Goal: Task Accomplishment & Management: Manage account settings

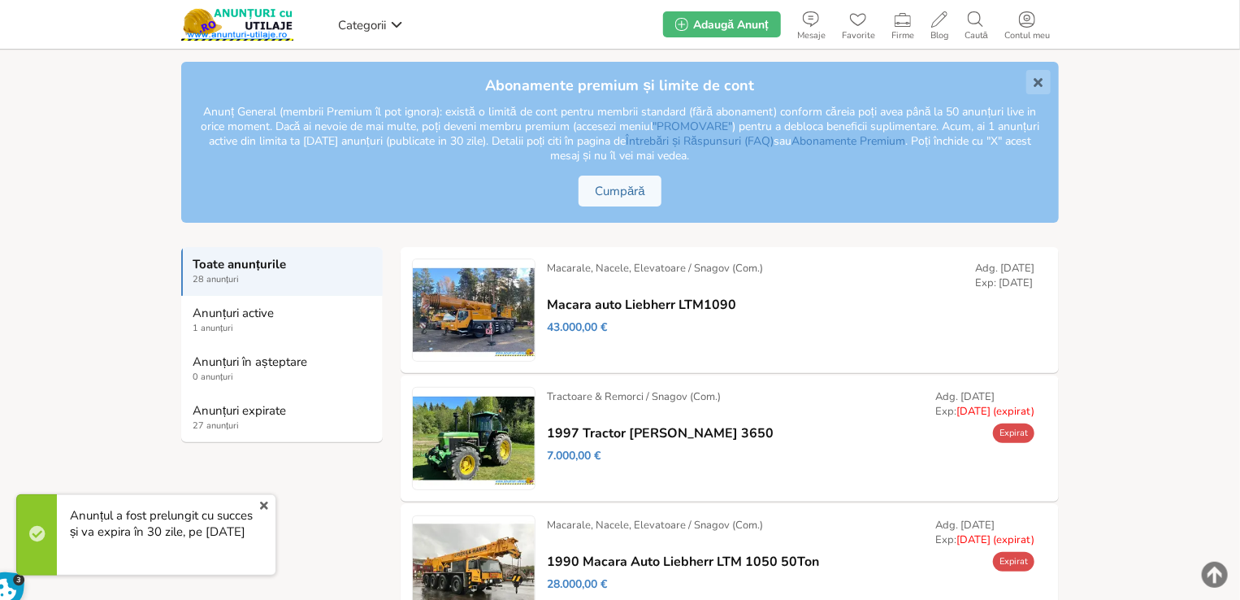
scroll to position [163, 0]
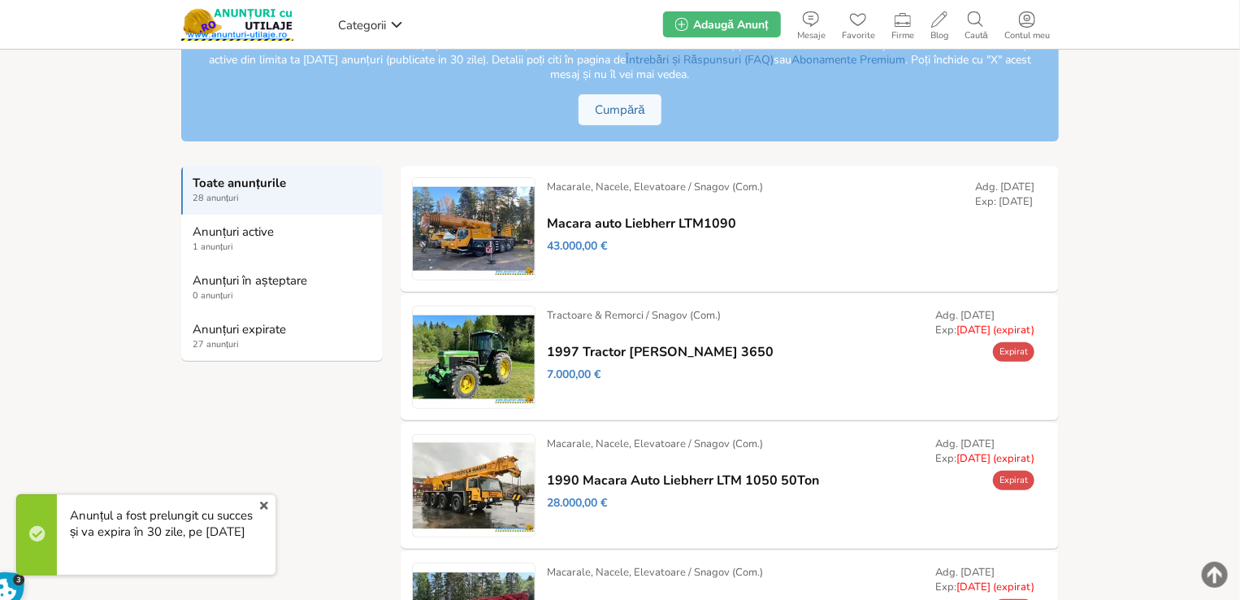
click at [0, 0] on link "Prelungește" at bounding box center [0, 0] width 0 height 0
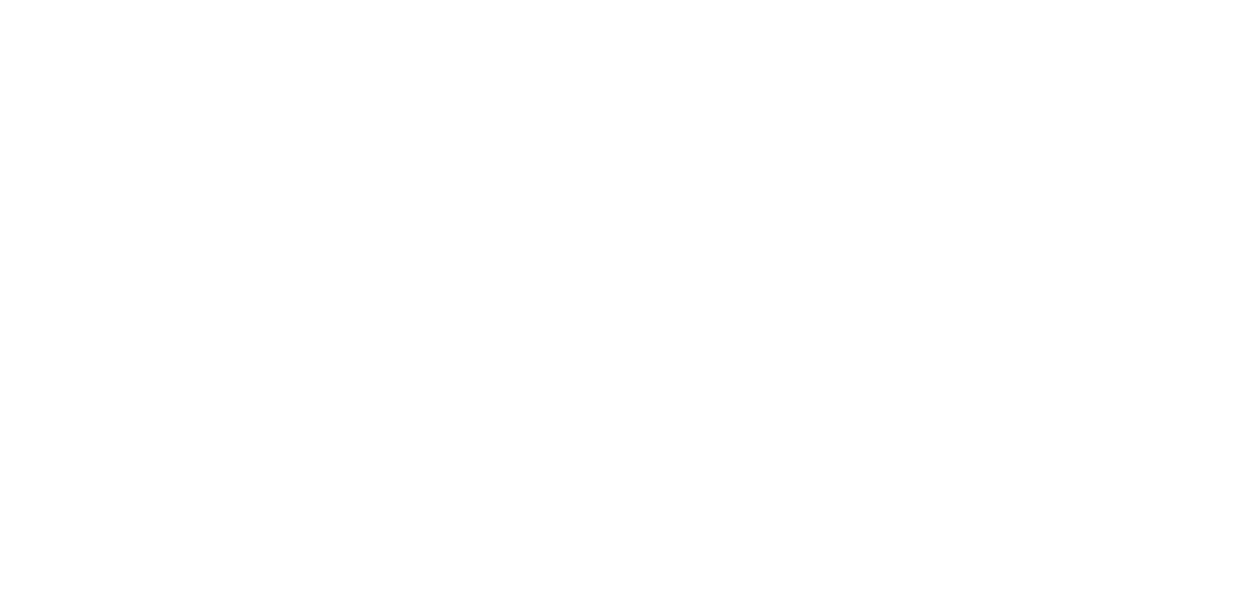
click at [0, 0] on html at bounding box center [0, 0] width 0 height 0
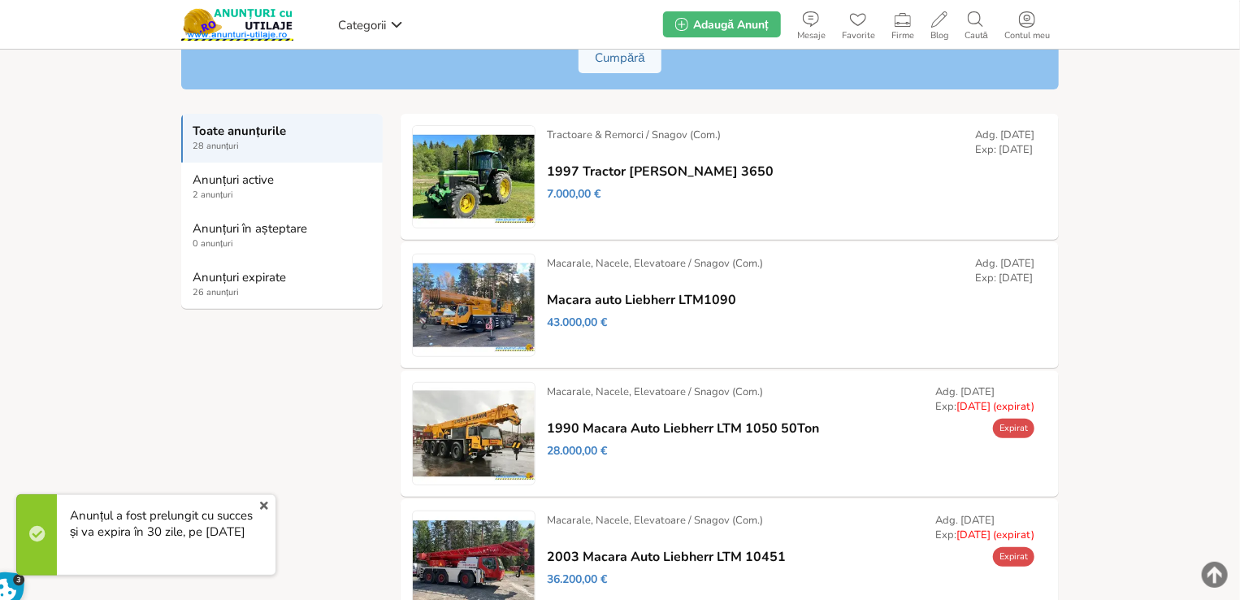
scroll to position [244, 0]
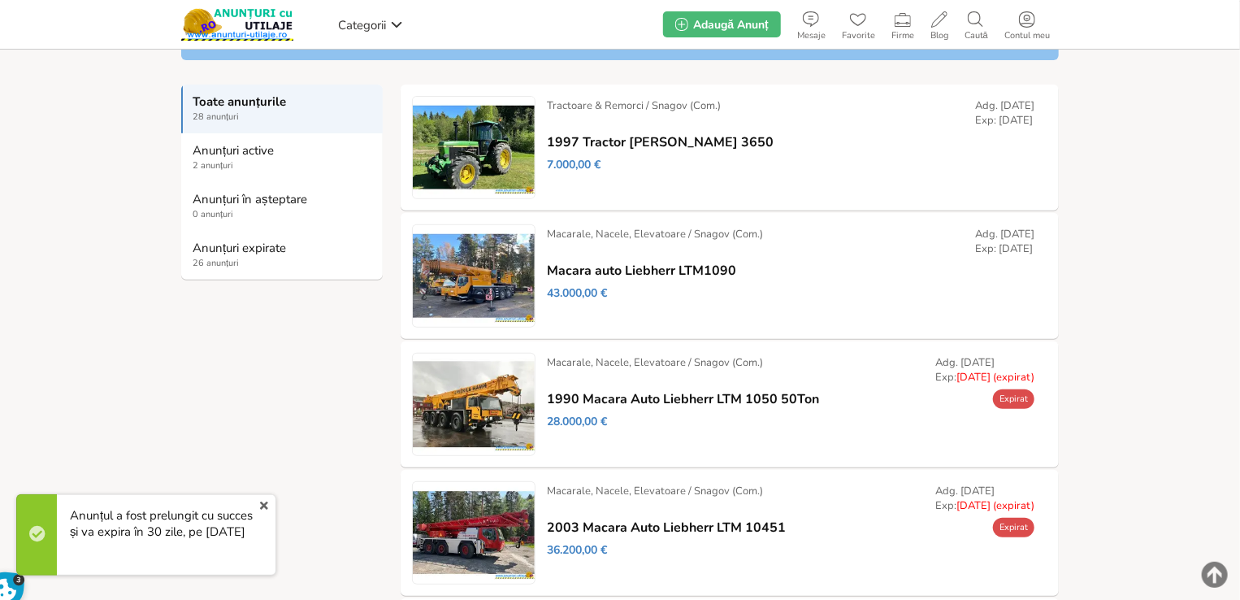
click at [0, 0] on link "Prelungește" at bounding box center [0, 0] width 0 height 0
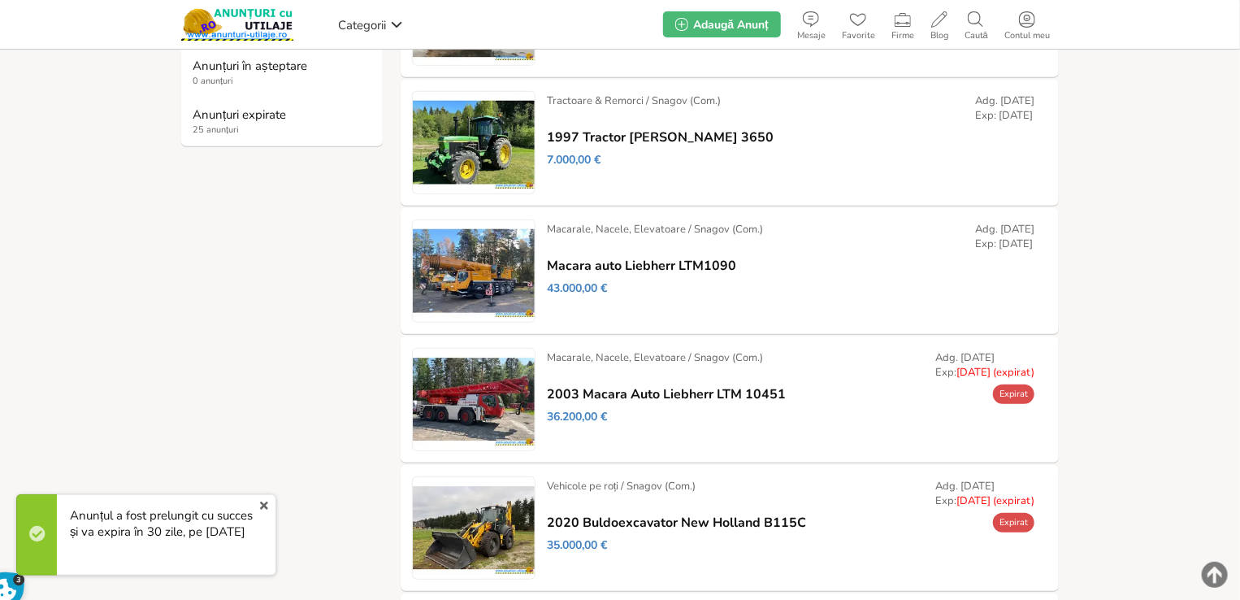
scroll to position [406, 0]
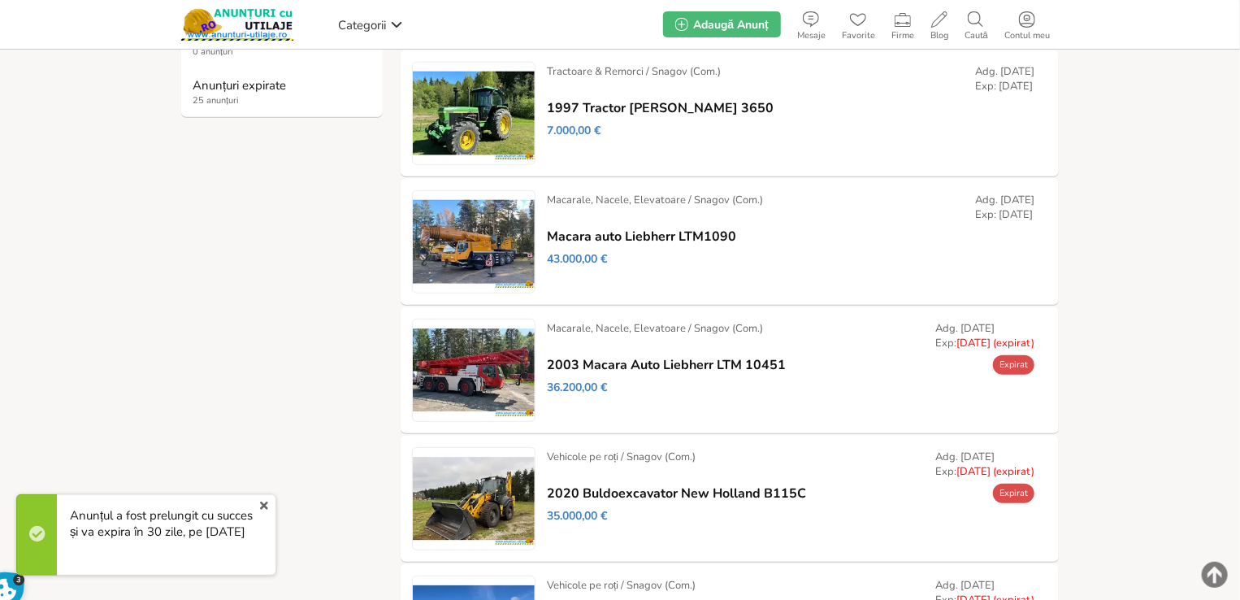
click at [0, 0] on link "Prelungește" at bounding box center [0, 0] width 0 height 0
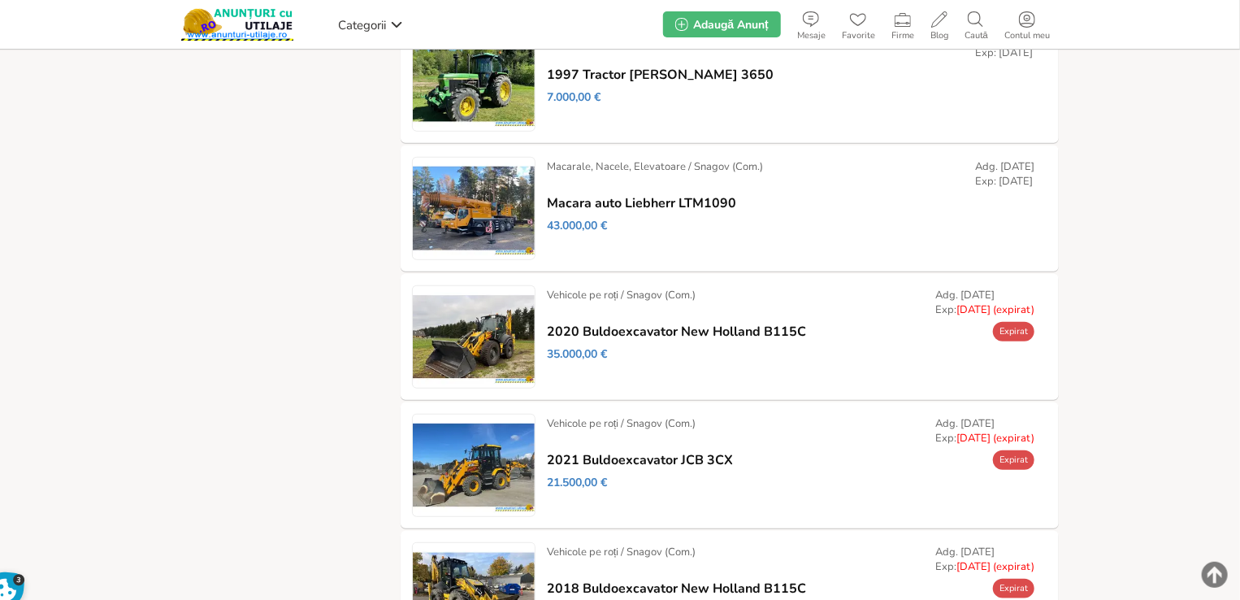
scroll to position [569, 0]
click at [0, 0] on link "Prelungește" at bounding box center [0, 0] width 0 height 0
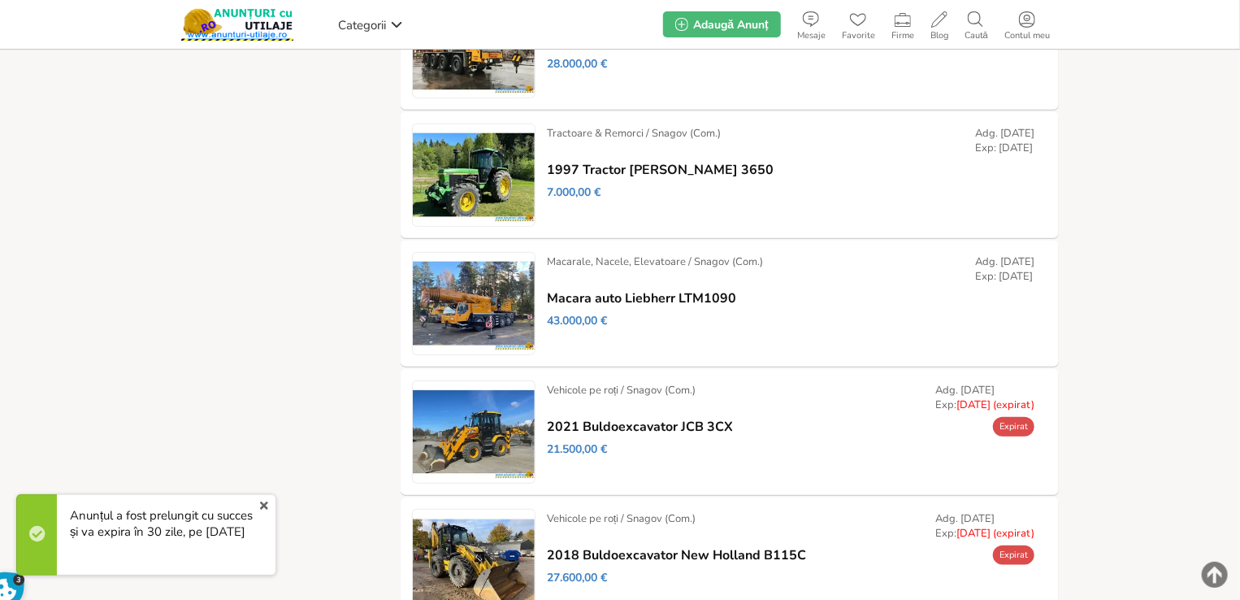
scroll to position [732, 0]
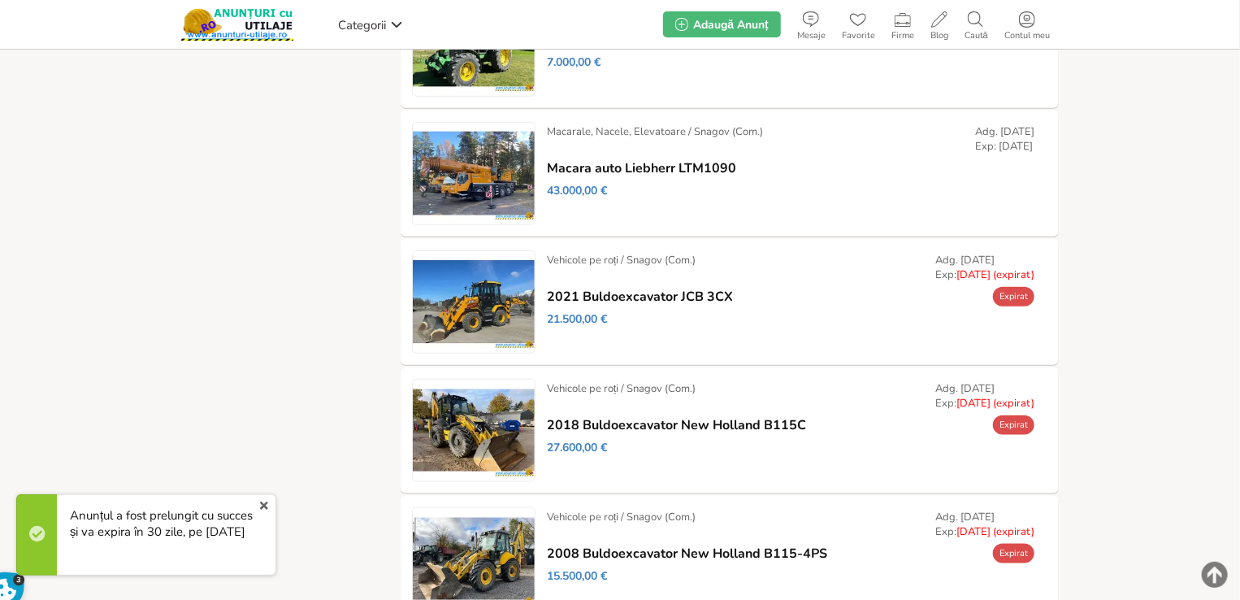
click at [0, 0] on link "Prelungește" at bounding box center [0, 0] width 0 height 0
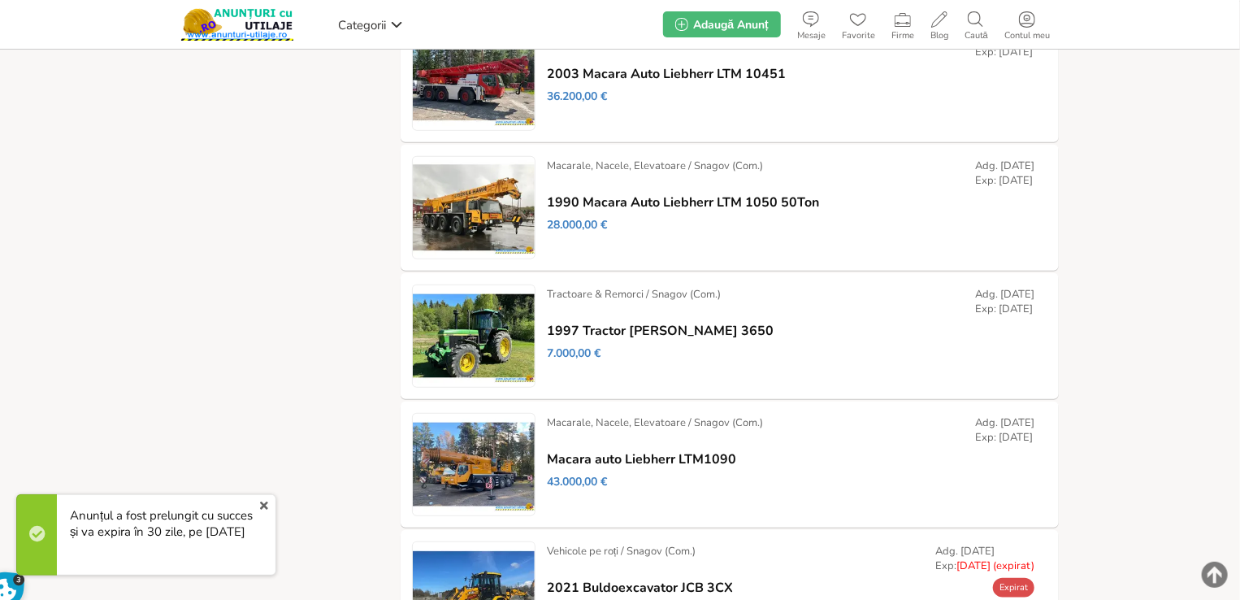
scroll to position [813, 0]
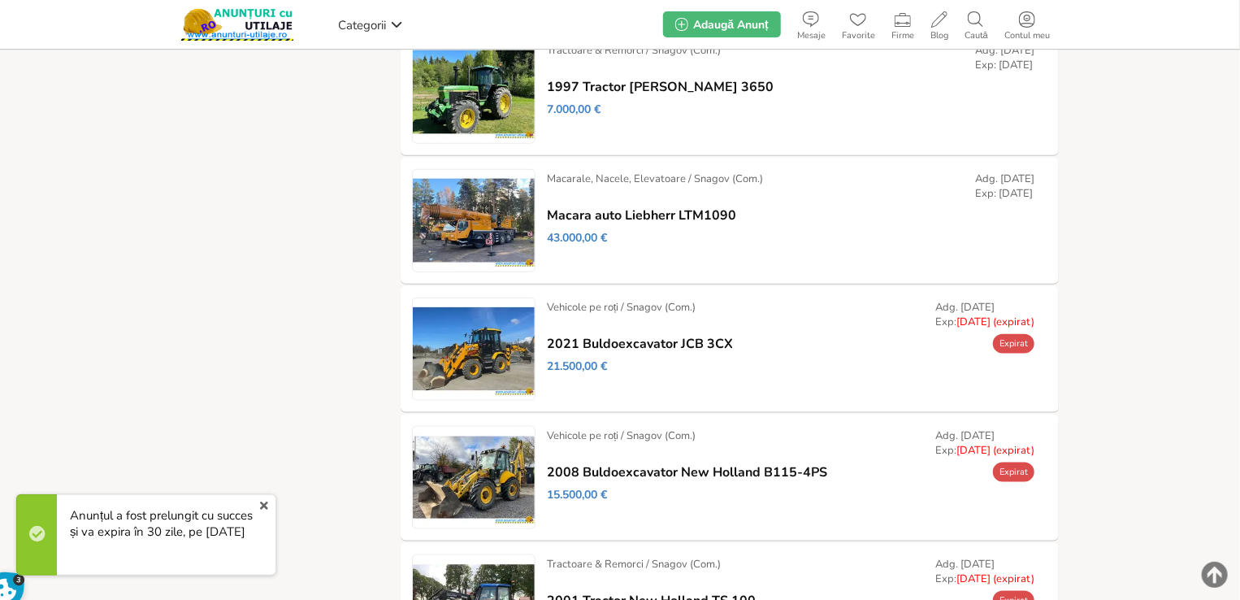
click at [0, 0] on link "Prelungește" at bounding box center [0, 0] width 0 height 0
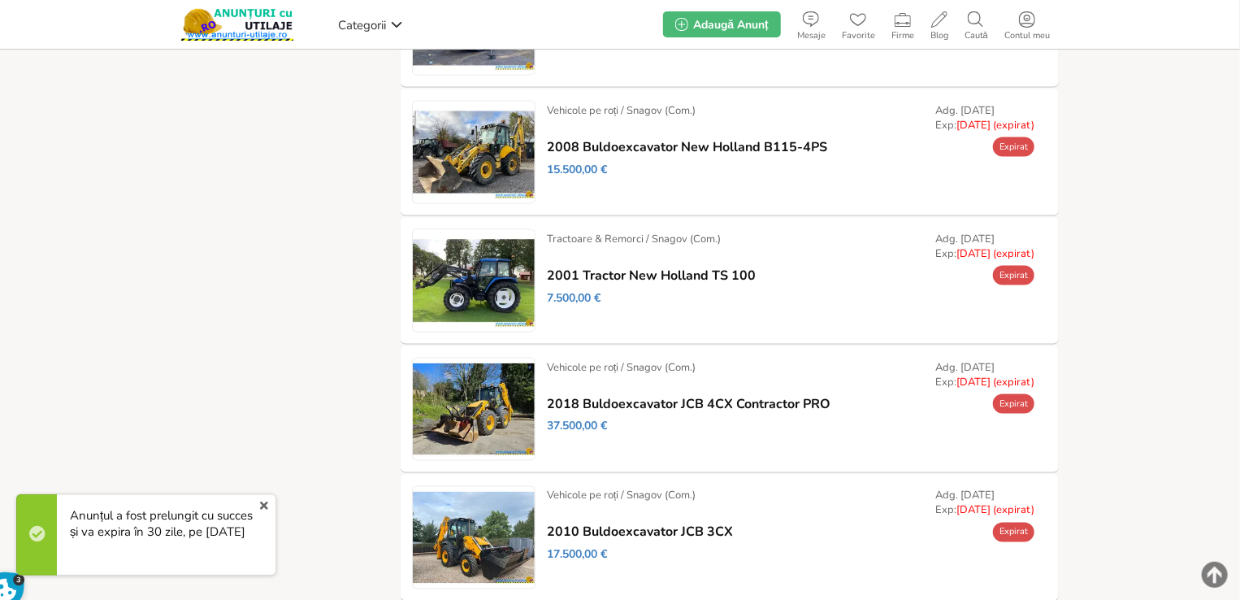
scroll to position [1128, 0]
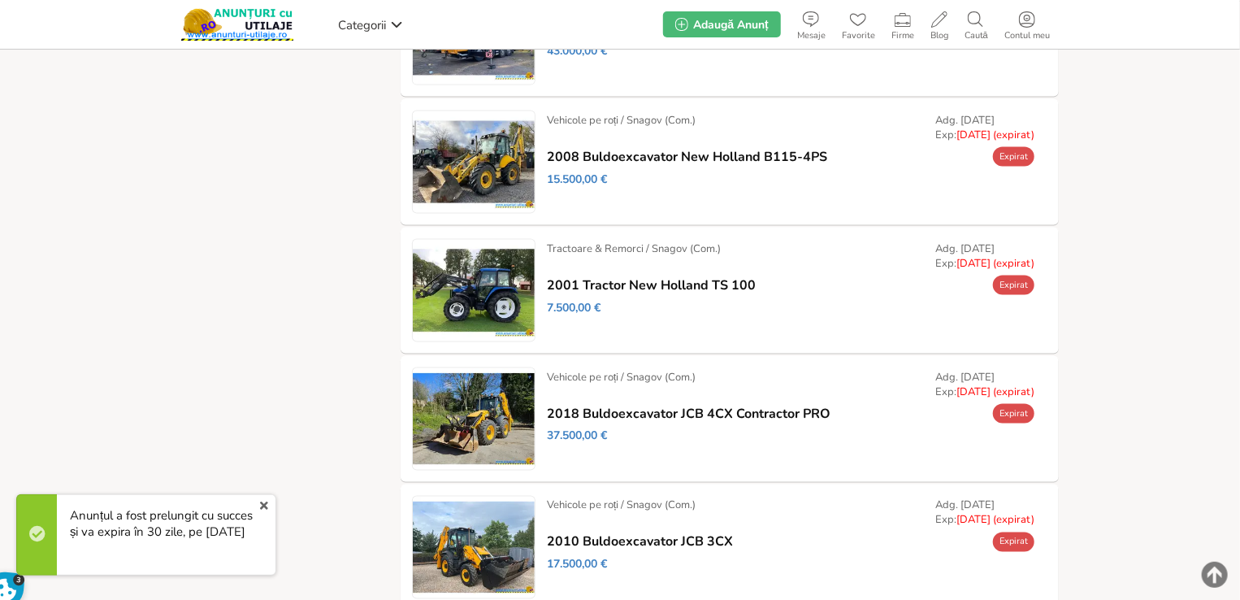
click at [0, 0] on link "Prelungește" at bounding box center [0, 0] width 0 height 0
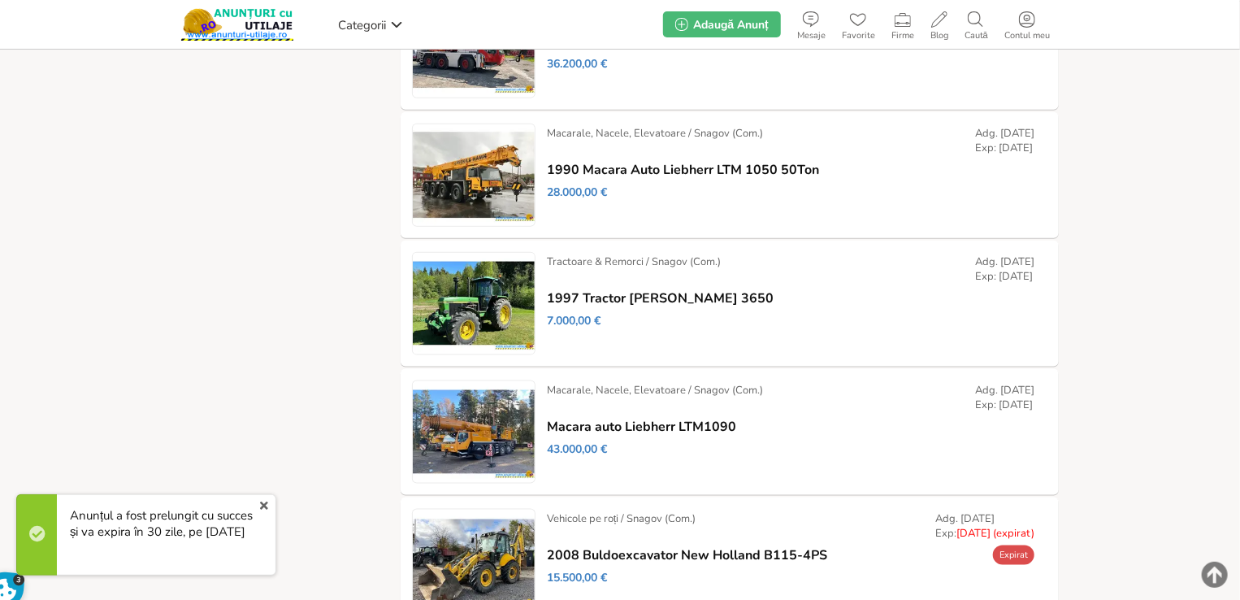
scroll to position [1128, 0]
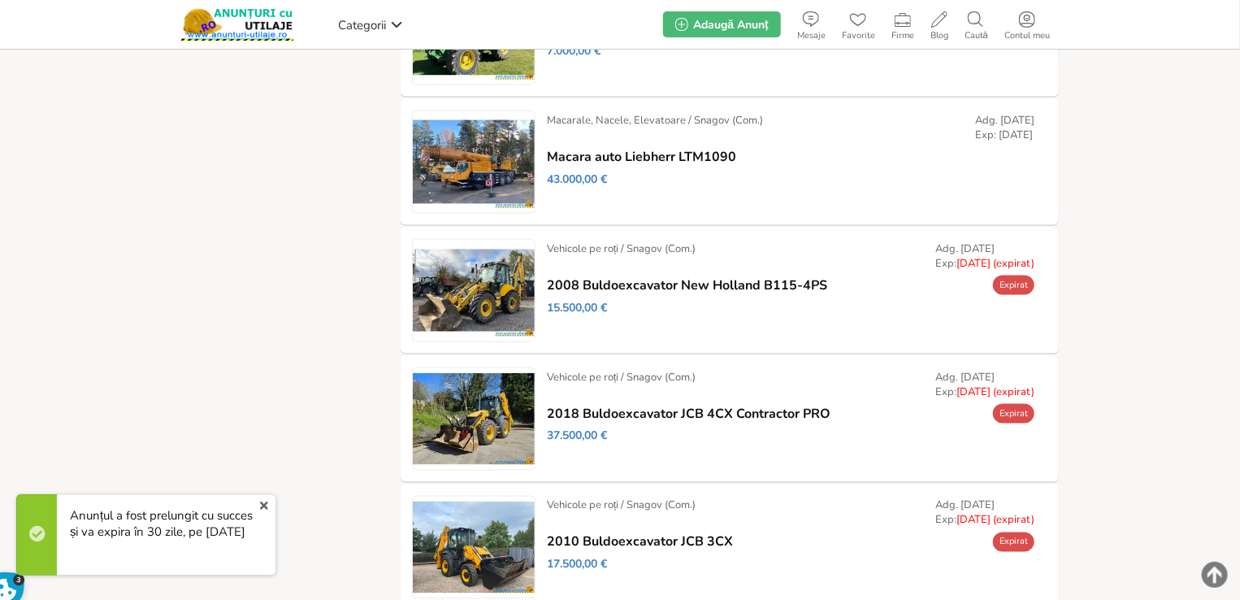
click at [0, 0] on div "Dezactivează / Setează ca: Vândut / Setează ca: Rezervat / Modifică / Prelungeș…" at bounding box center [0, 0] width 0 height 0
click at [0, 0] on link "Prelungește" at bounding box center [0, 0] width 0 height 0
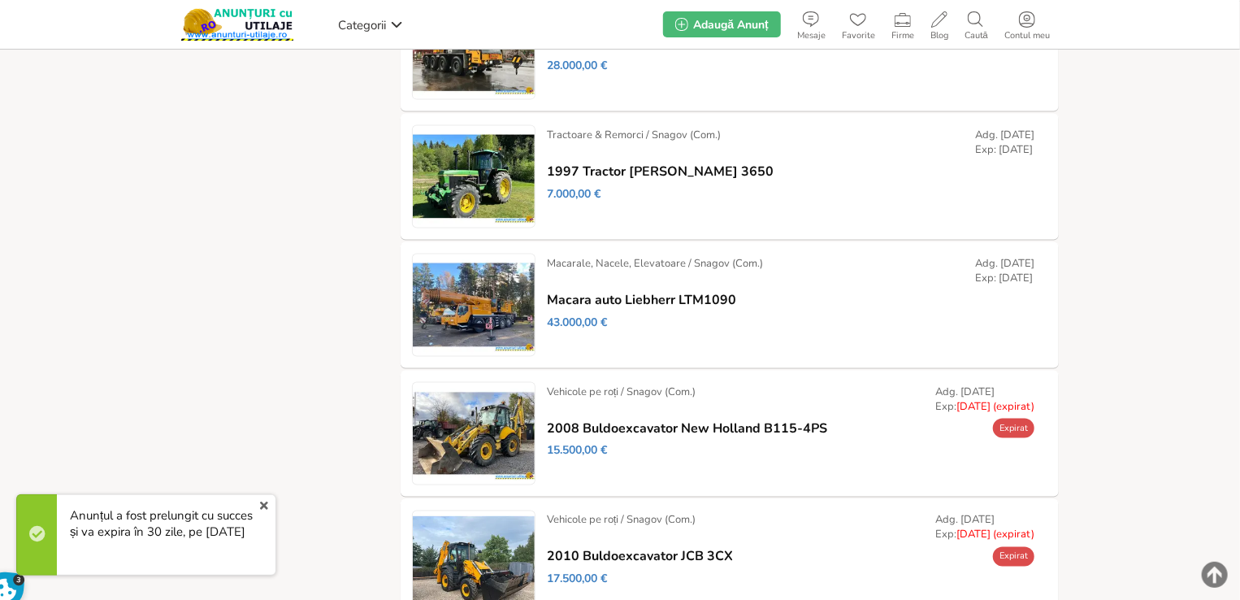
scroll to position [1210, 0]
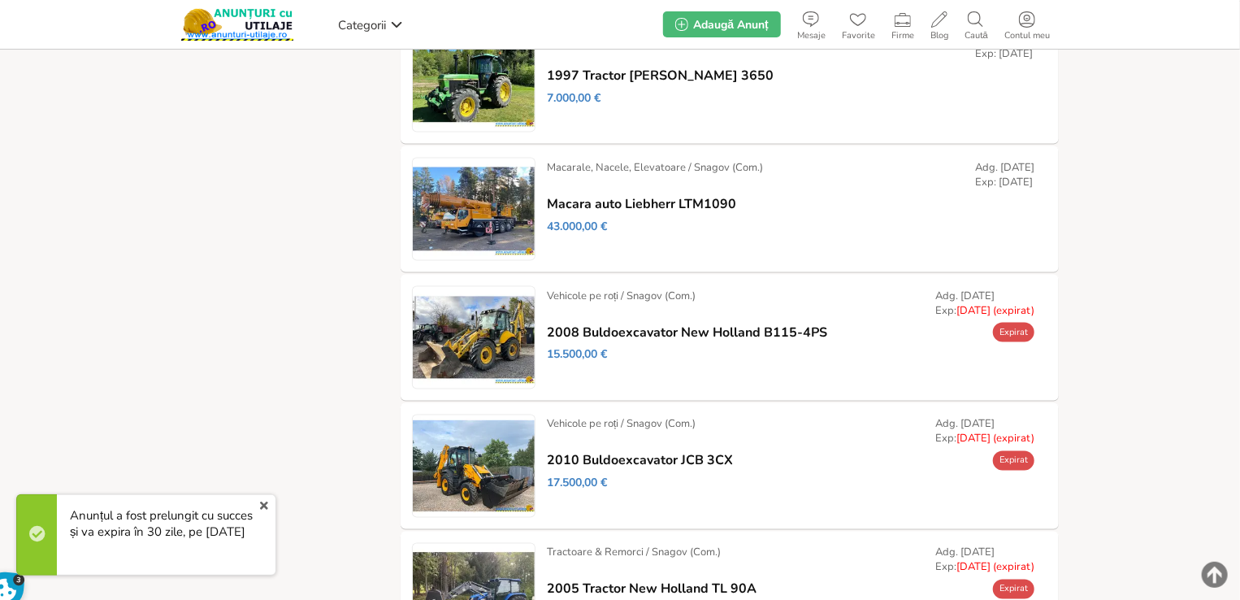
click at [0, 0] on link "Prelungește" at bounding box center [0, 0] width 0 height 0
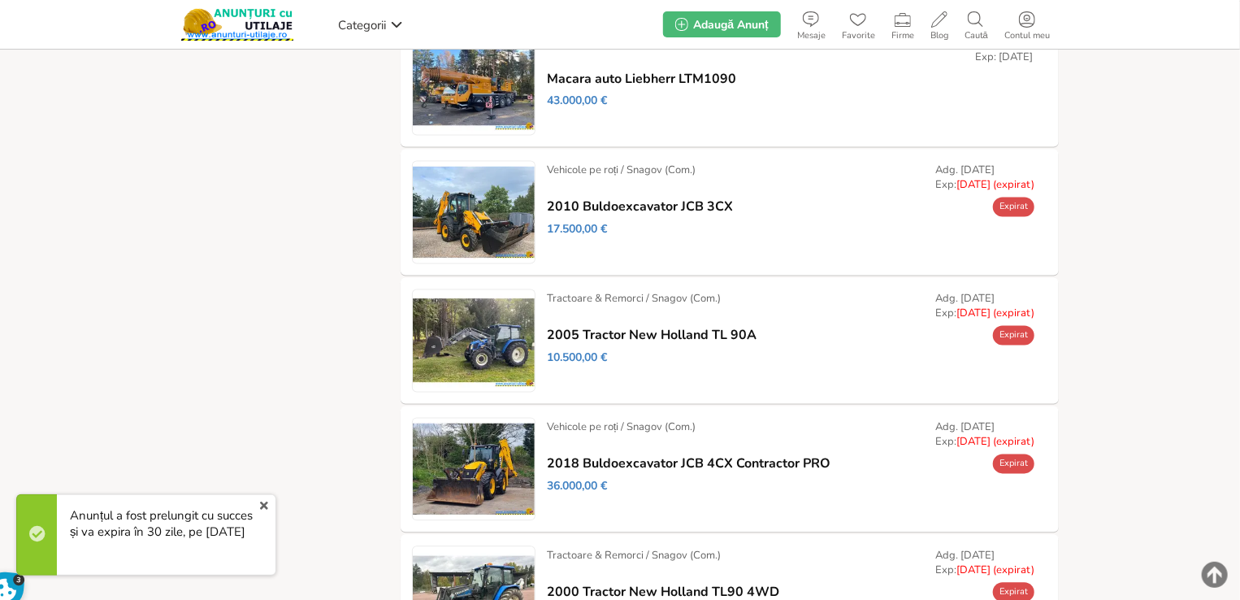
scroll to position [1453, 0]
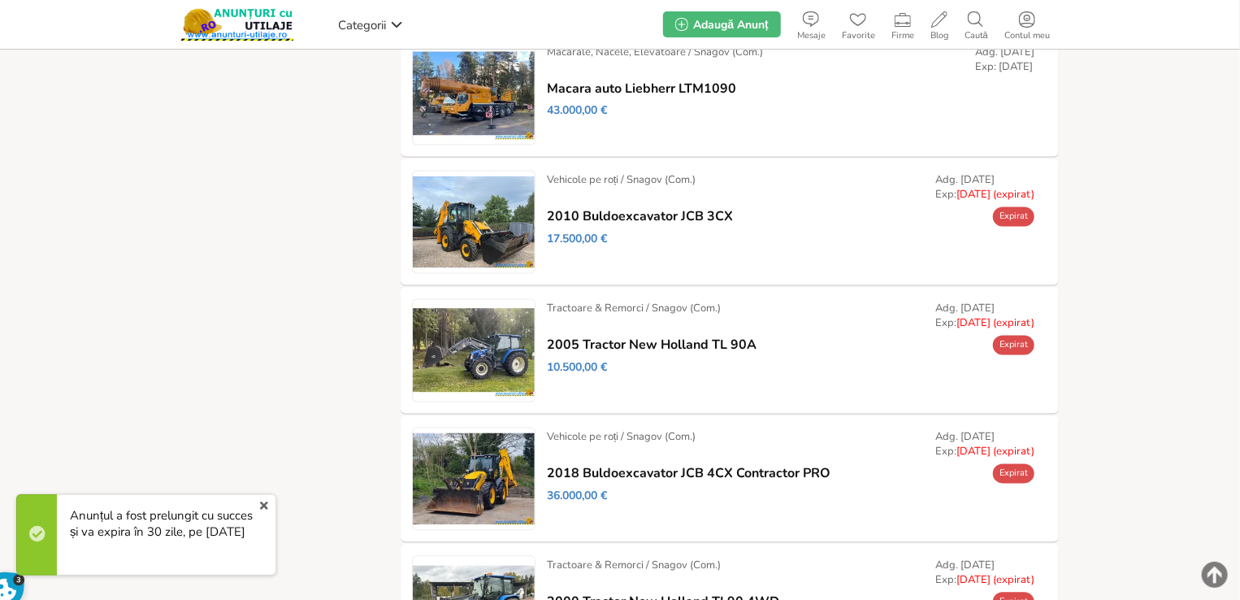
click at [0, 0] on link "Prelungește" at bounding box center [0, 0] width 0 height 0
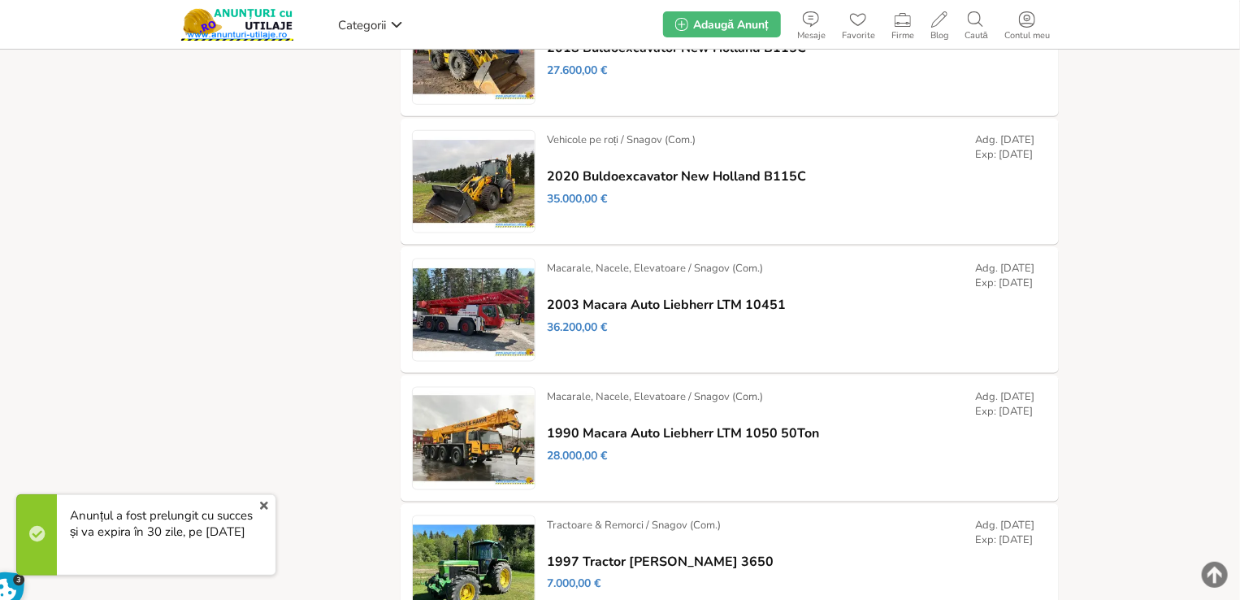
scroll to position [1382, 0]
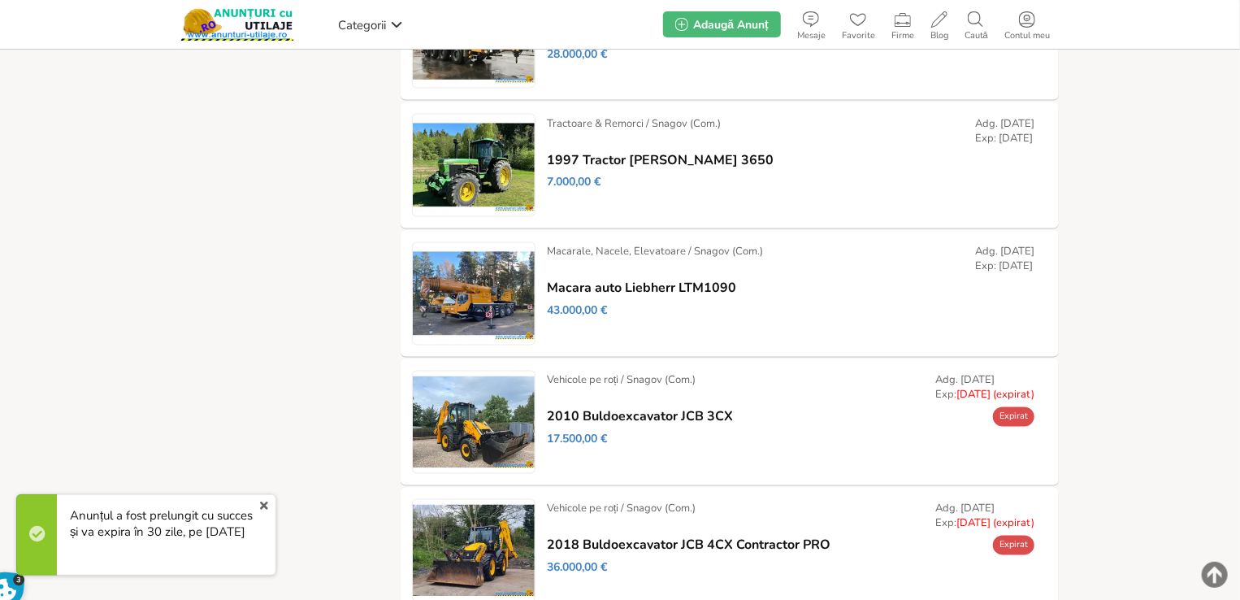
click at [0, 0] on link "Prelungește" at bounding box center [0, 0] width 0 height 0
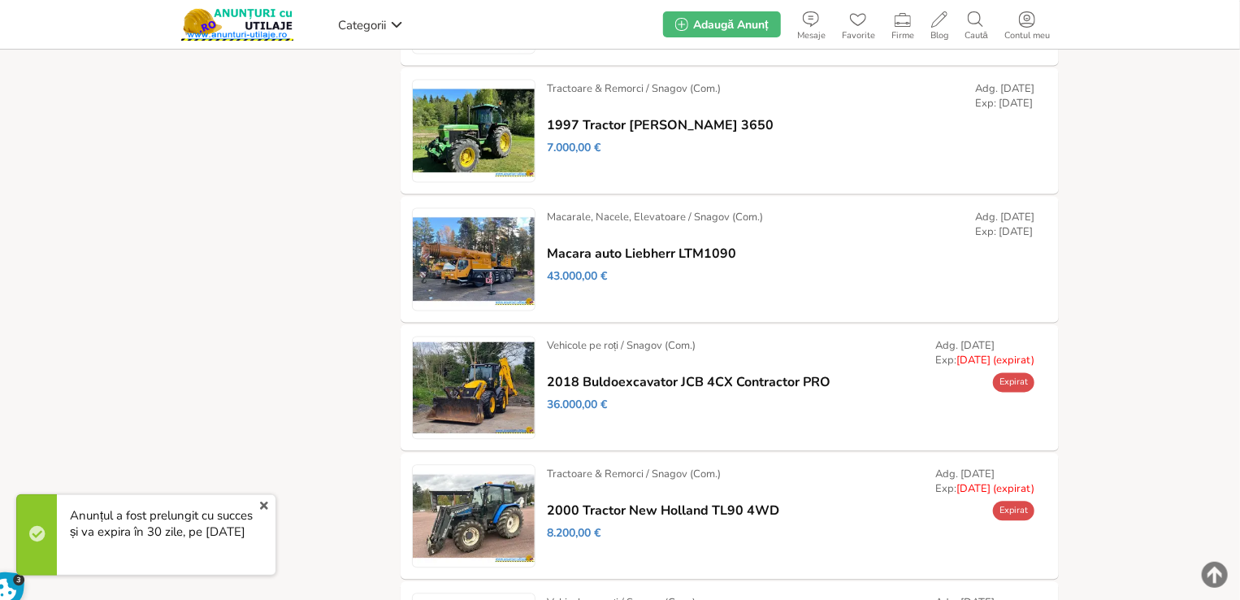
scroll to position [1707, 0]
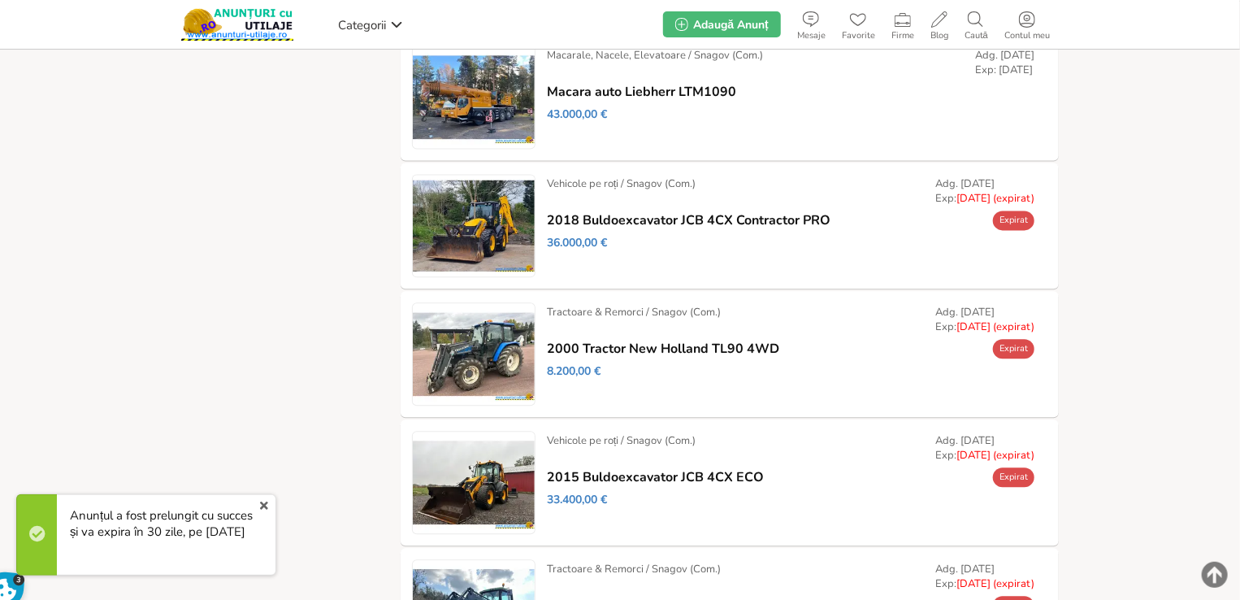
click at [0, 0] on link "Prelungește" at bounding box center [0, 0] width 0 height 0
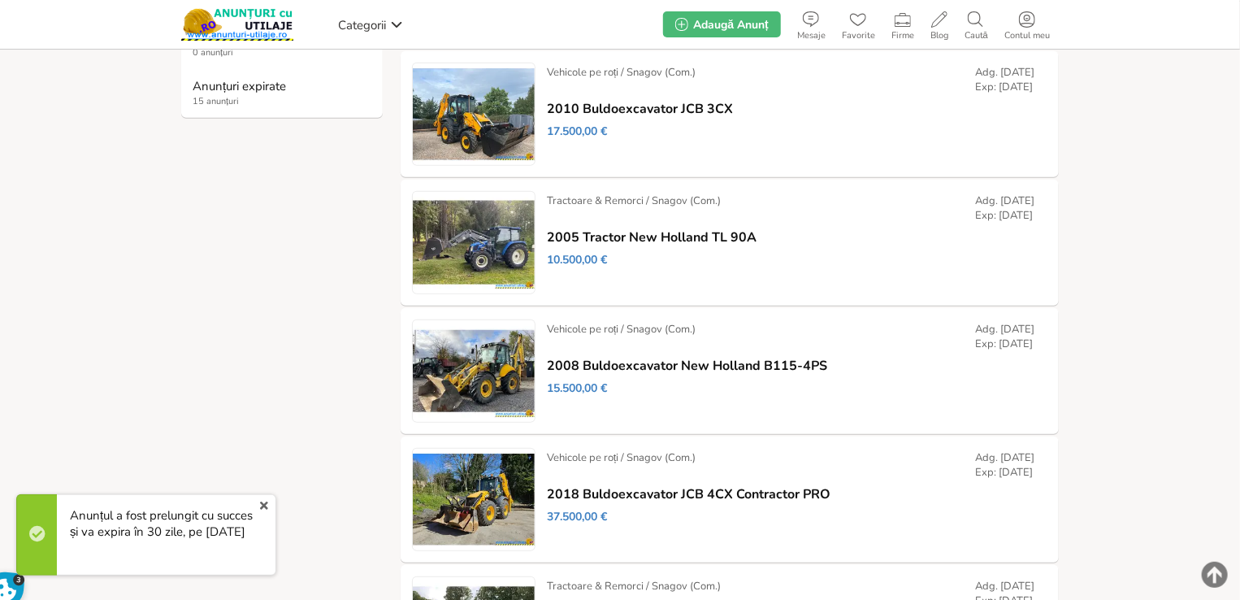
scroll to position [406, 0]
click at [263, 505] on link "x" at bounding box center [264, 506] width 21 height 20
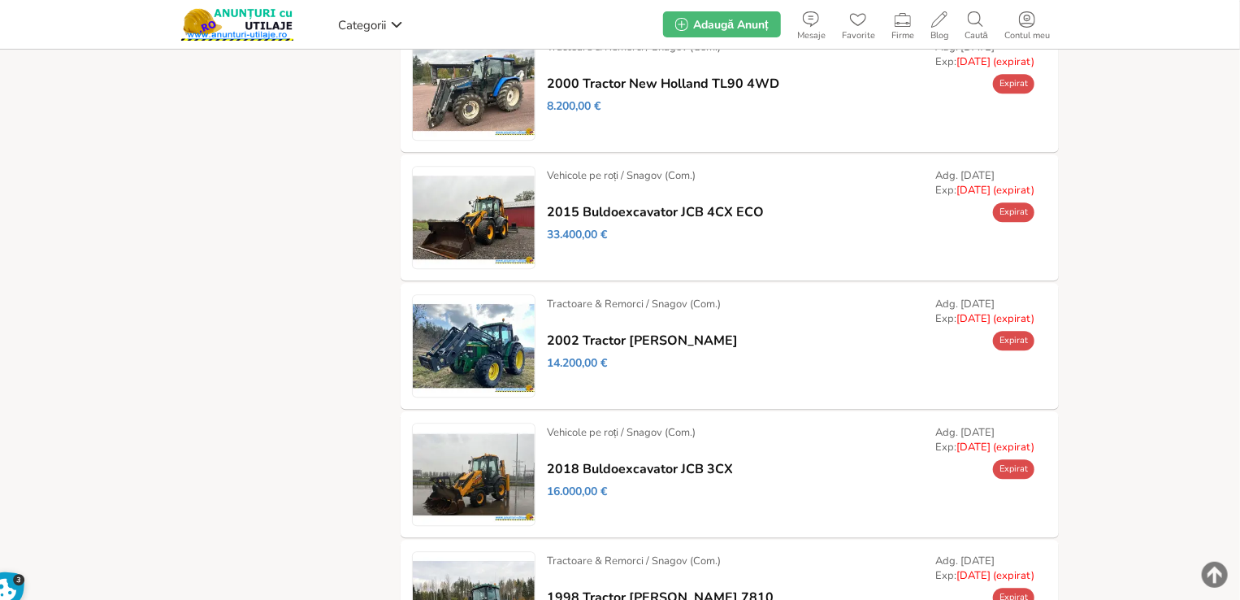
scroll to position [2095, 0]
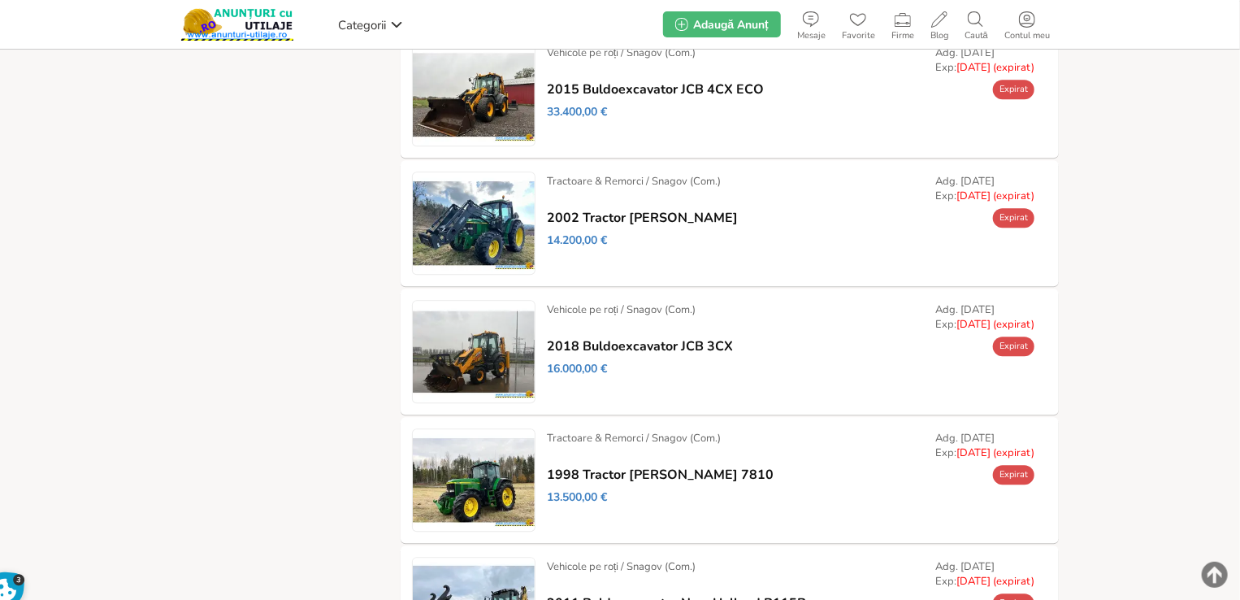
click at [0, 0] on link "Prelungește" at bounding box center [0, 0] width 0 height 0
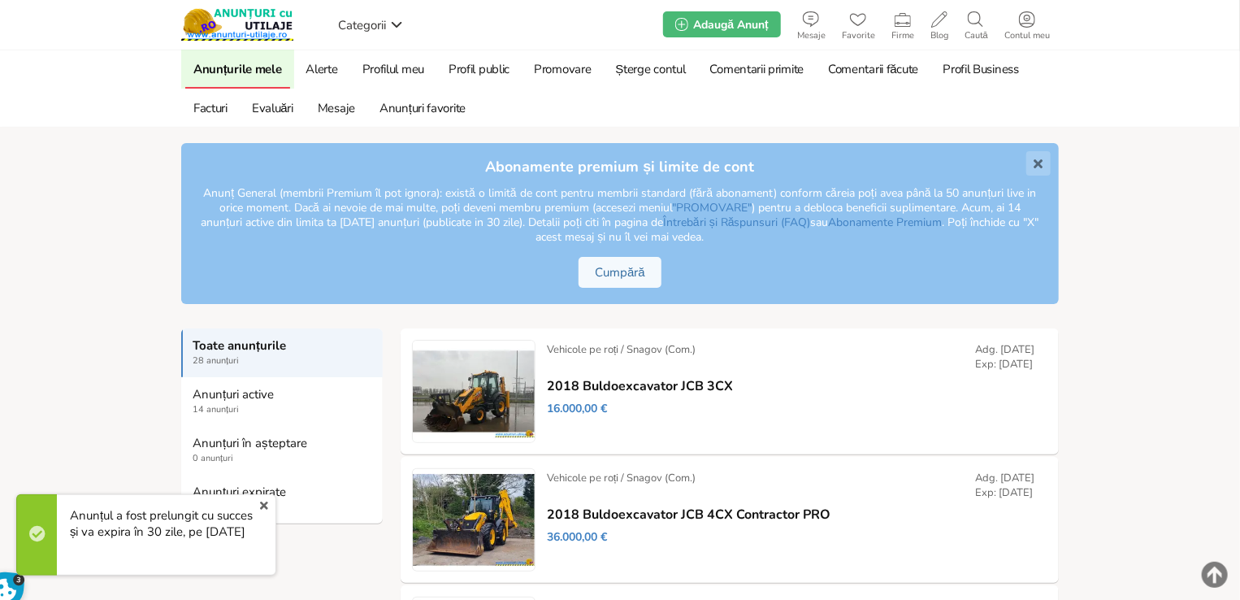
drag, startPoint x: 263, startPoint y: 501, endPoint x: 454, endPoint y: 434, distance: 201.5
click at [263, 501] on link "x" at bounding box center [264, 506] width 21 height 20
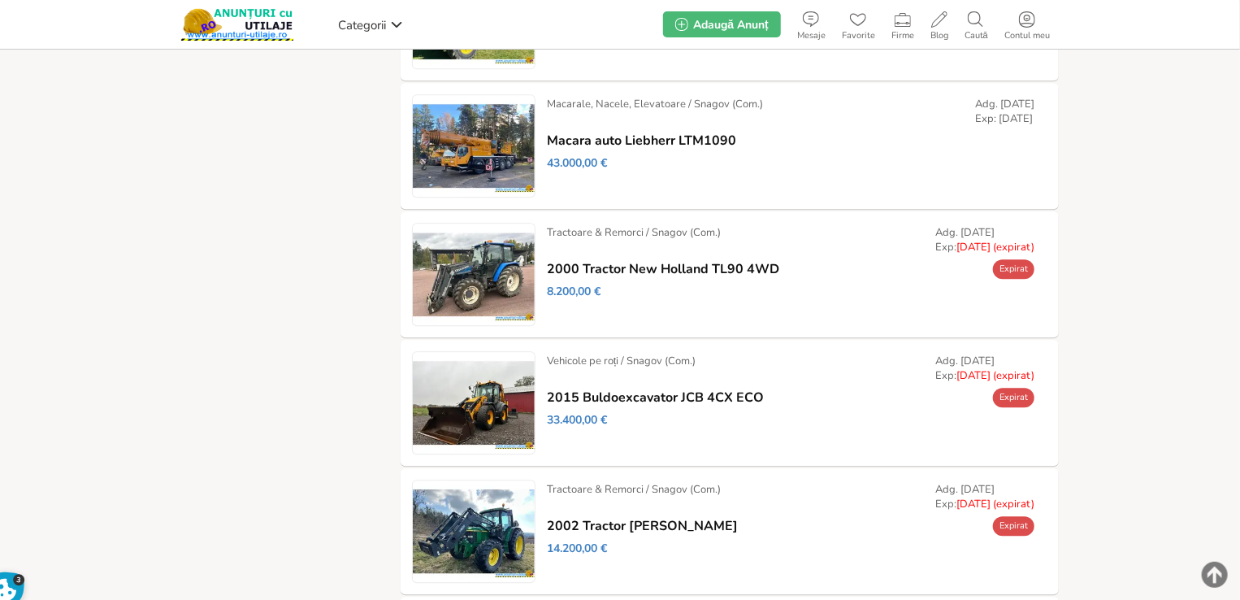
scroll to position [1941, 0]
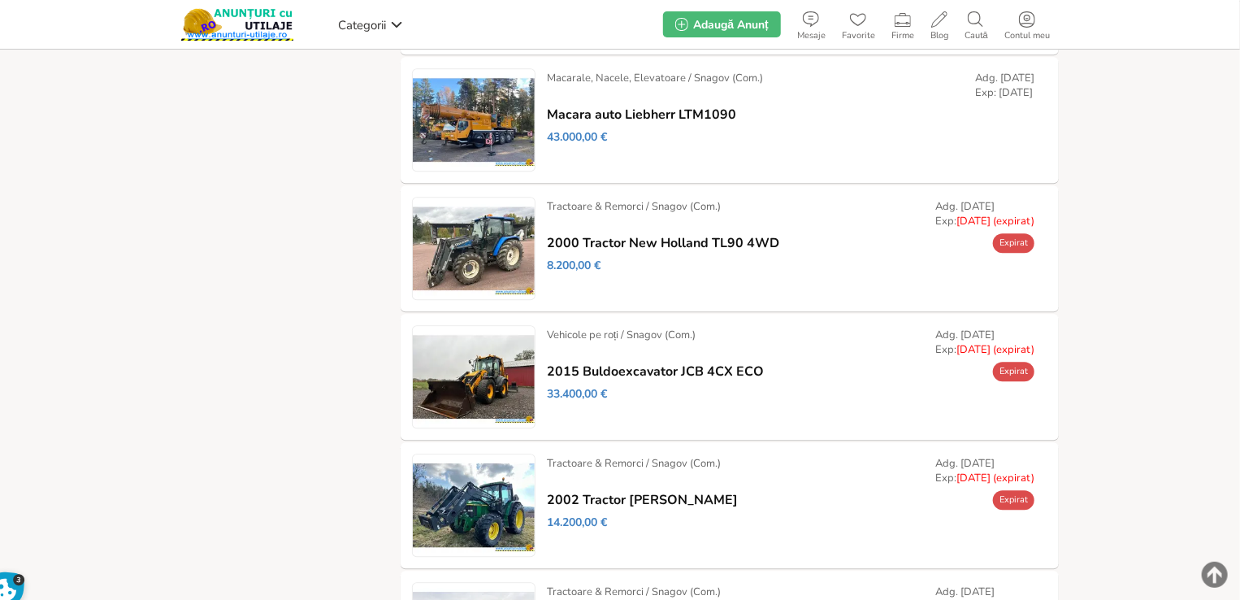
click at [0, 0] on link "Prelungește" at bounding box center [0, 0] width 0 height 0
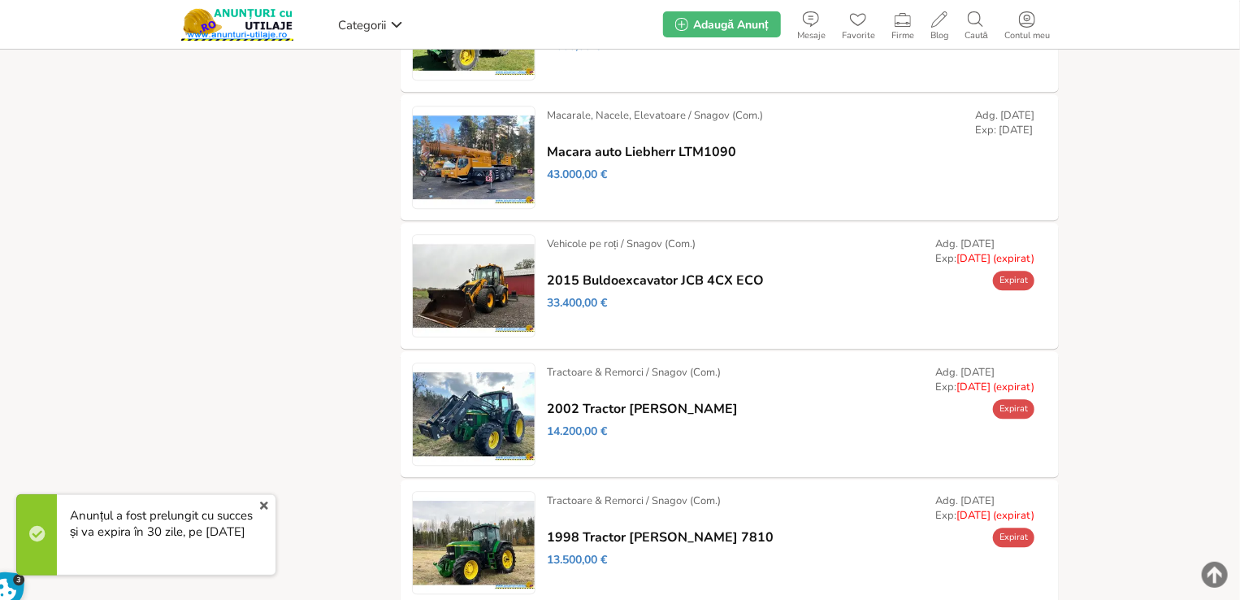
scroll to position [2022, 0]
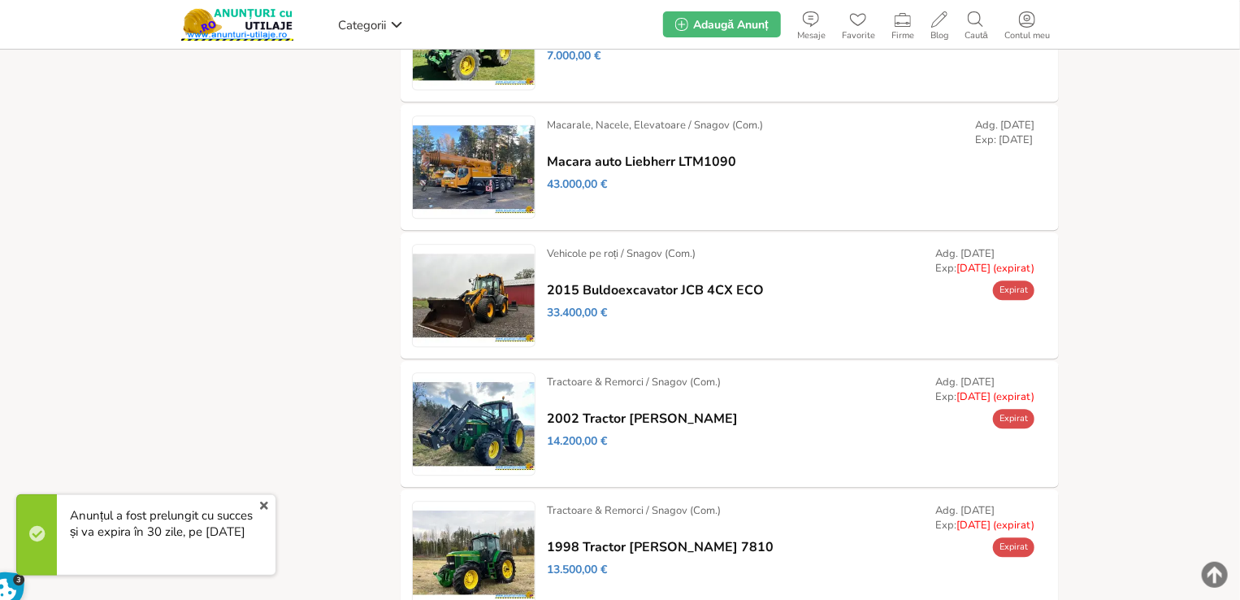
click at [0, 0] on link "Prelungește" at bounding box center [0, 0] width 0 height 0
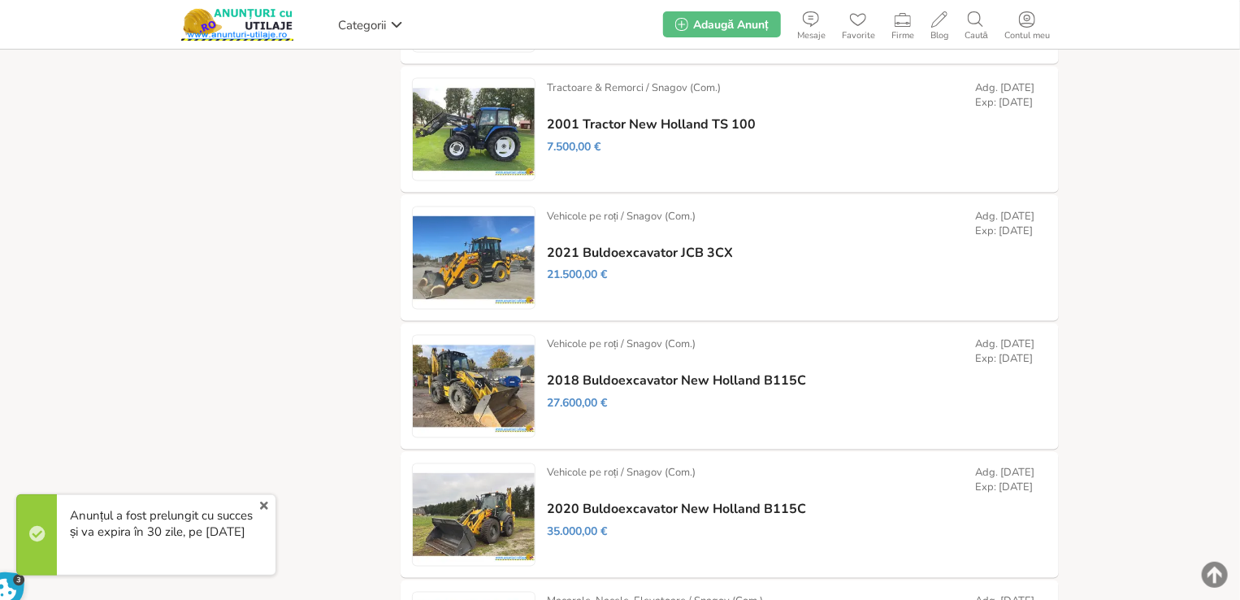
scroll to position [1301, 0]
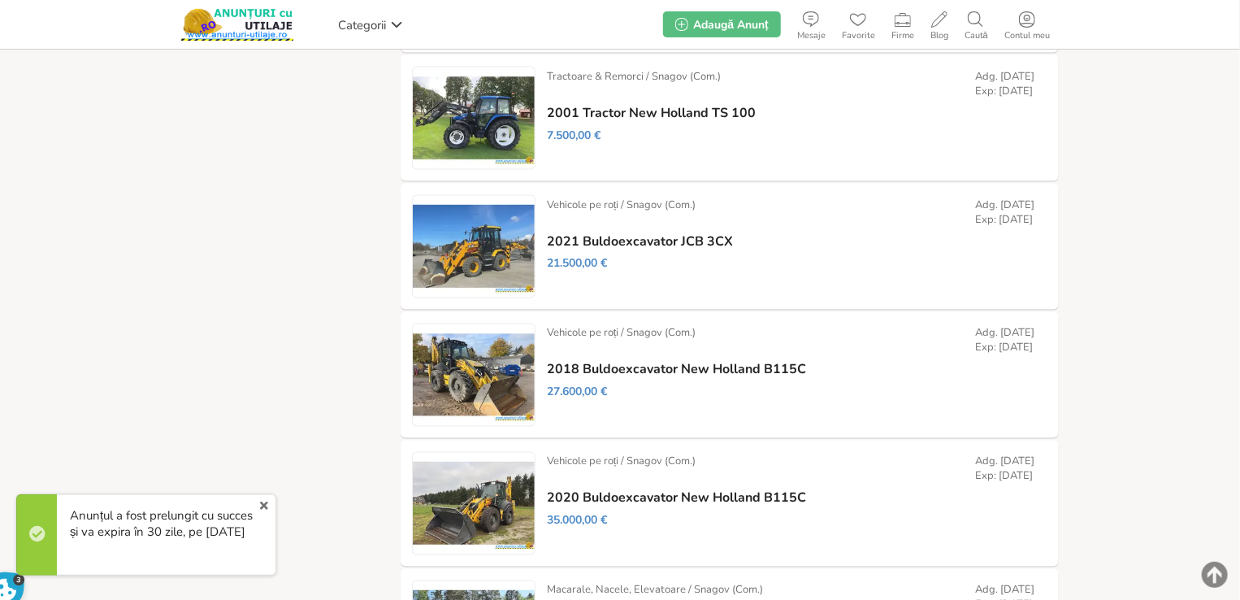
click at [266, 505] on link "x" at bounding box center [264, 506] width 21 height 20
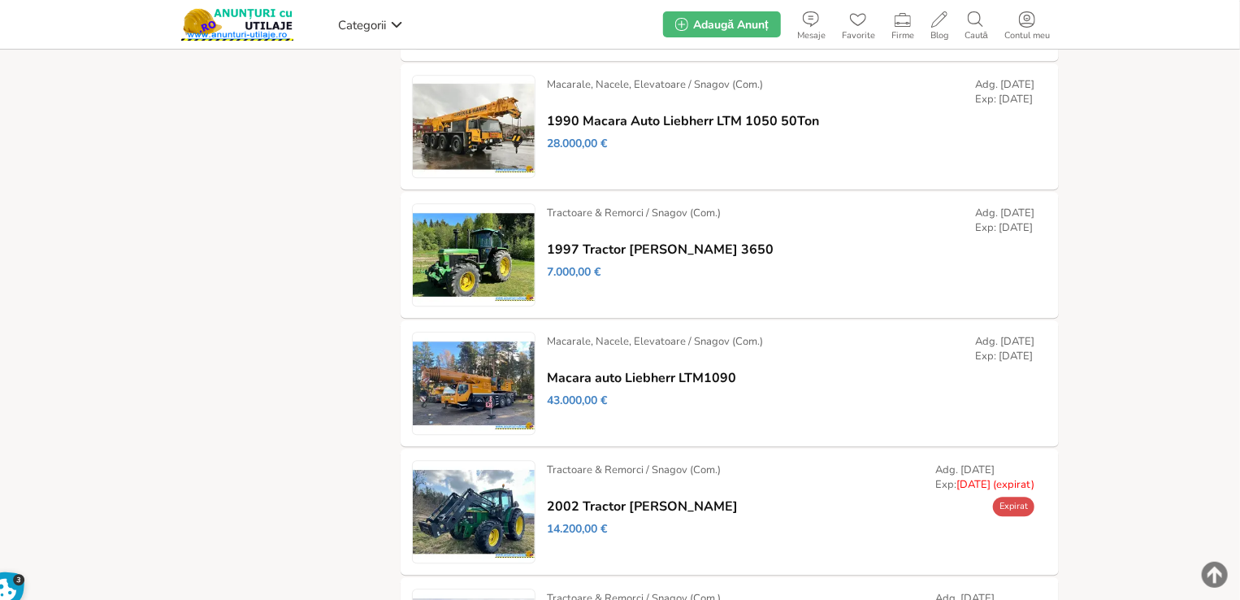
scroll to position [2032, 0]
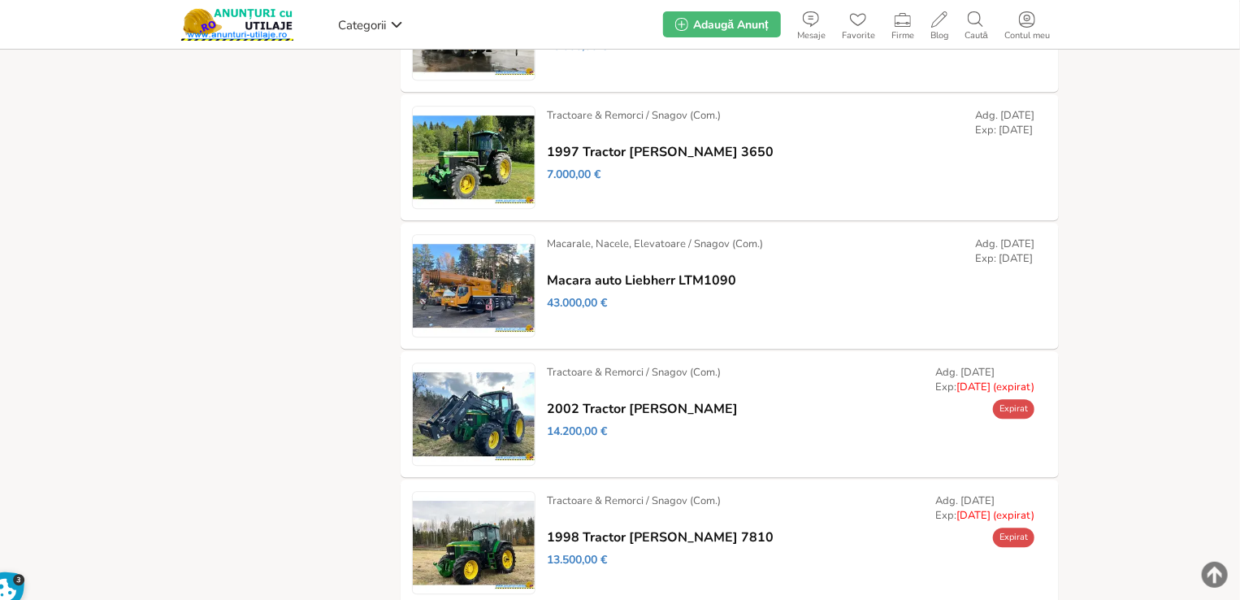
click at [0, 0] on link "Prelungește" at bounding box center [0, 0] width 0 height 0
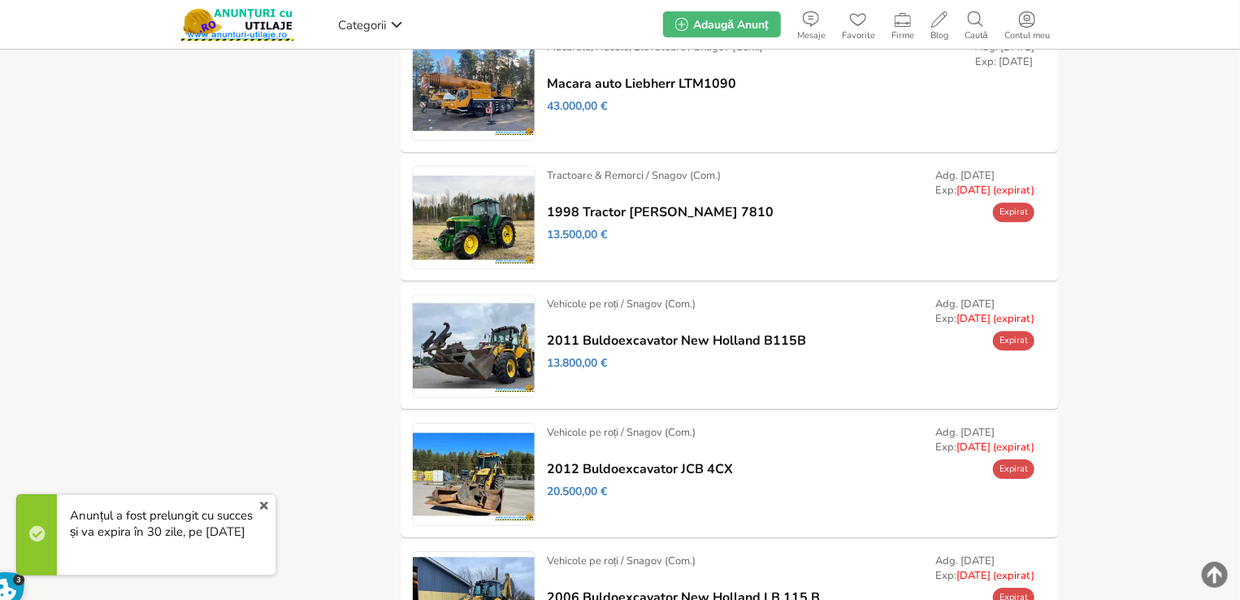
scroll to position [2348, 0]
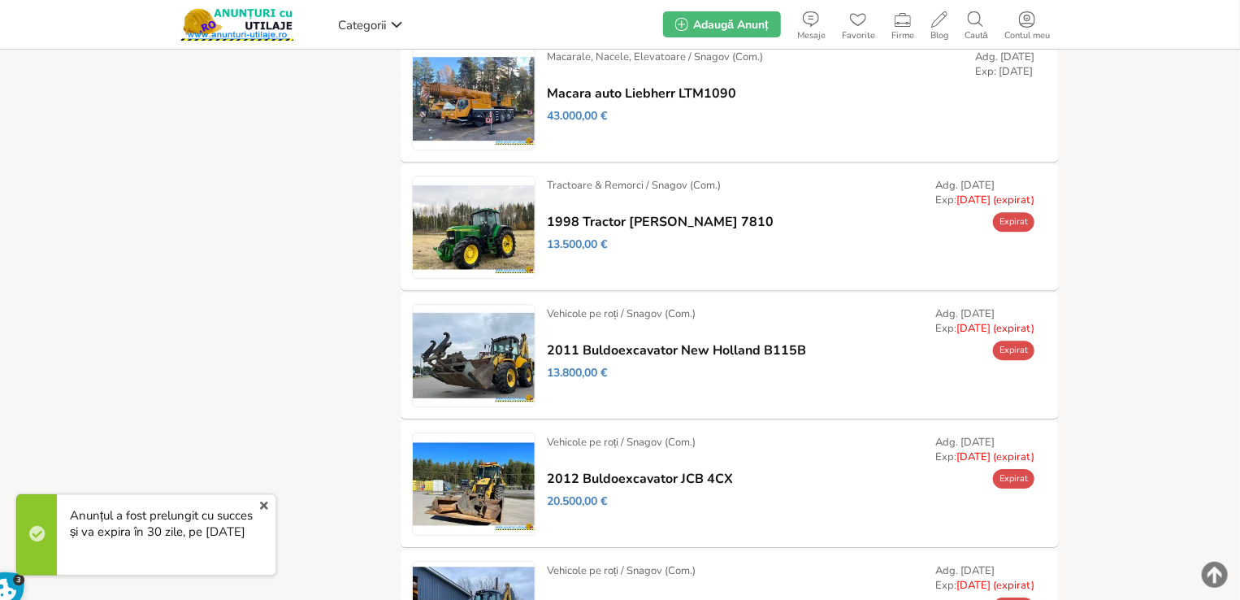
click at [0, 0] on link "Prelungește" at bounding box center [0, 0] width 0 height 0
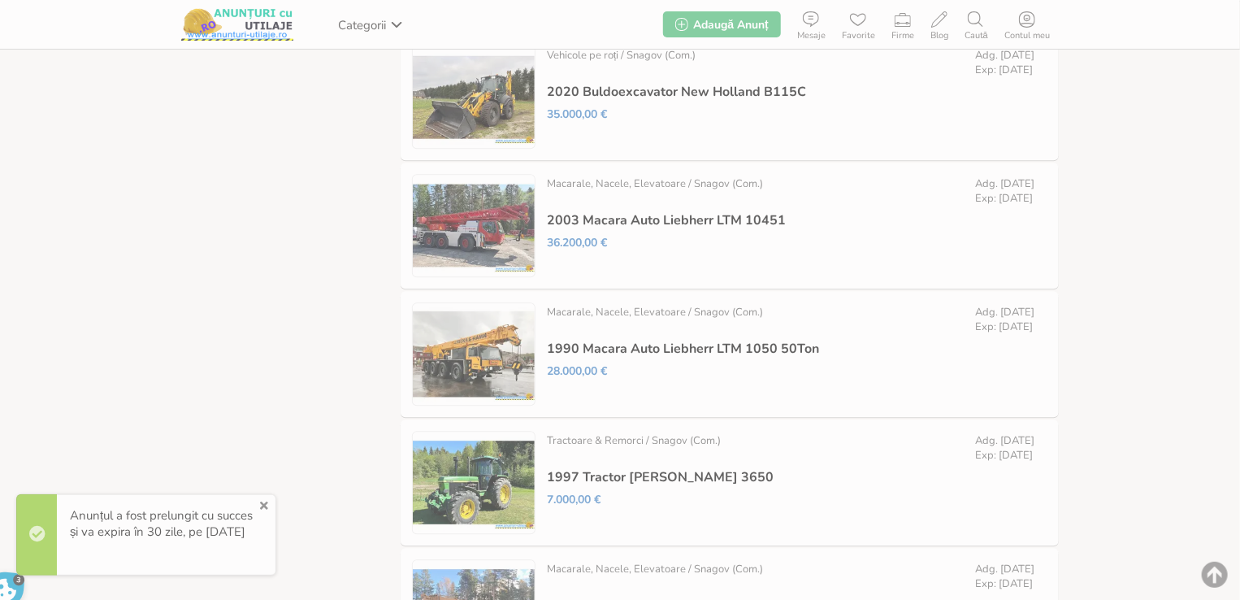
scroll to position [2348, 0]
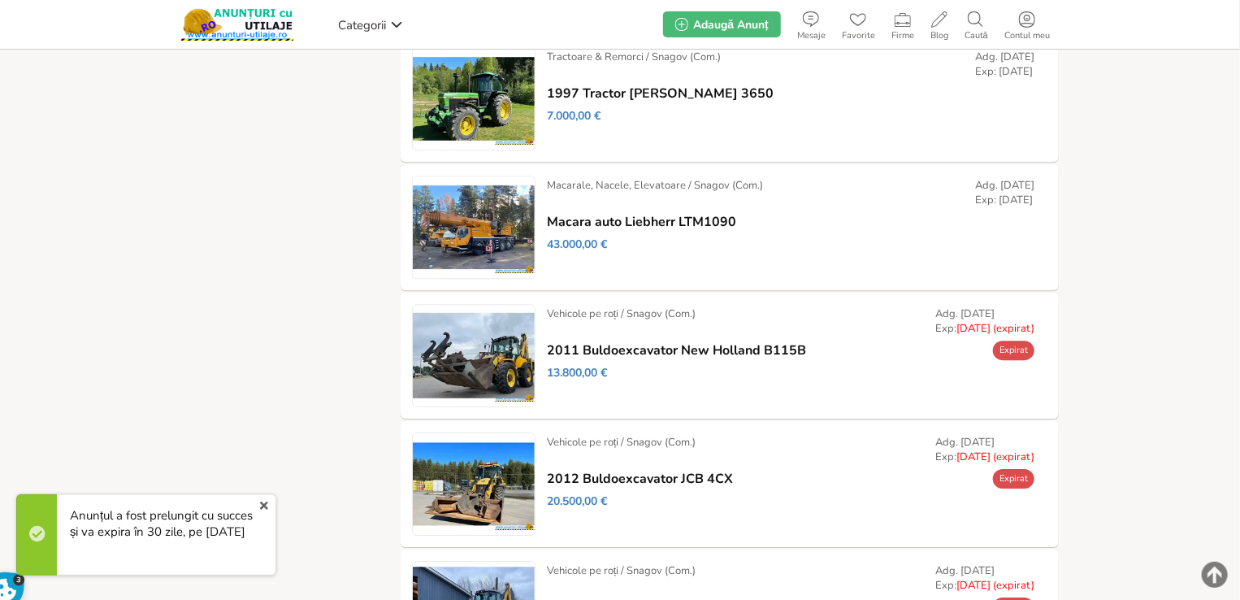
click at [0, 0] on link "Prelungește" at bounding box center [0, 0] width 0 height 0
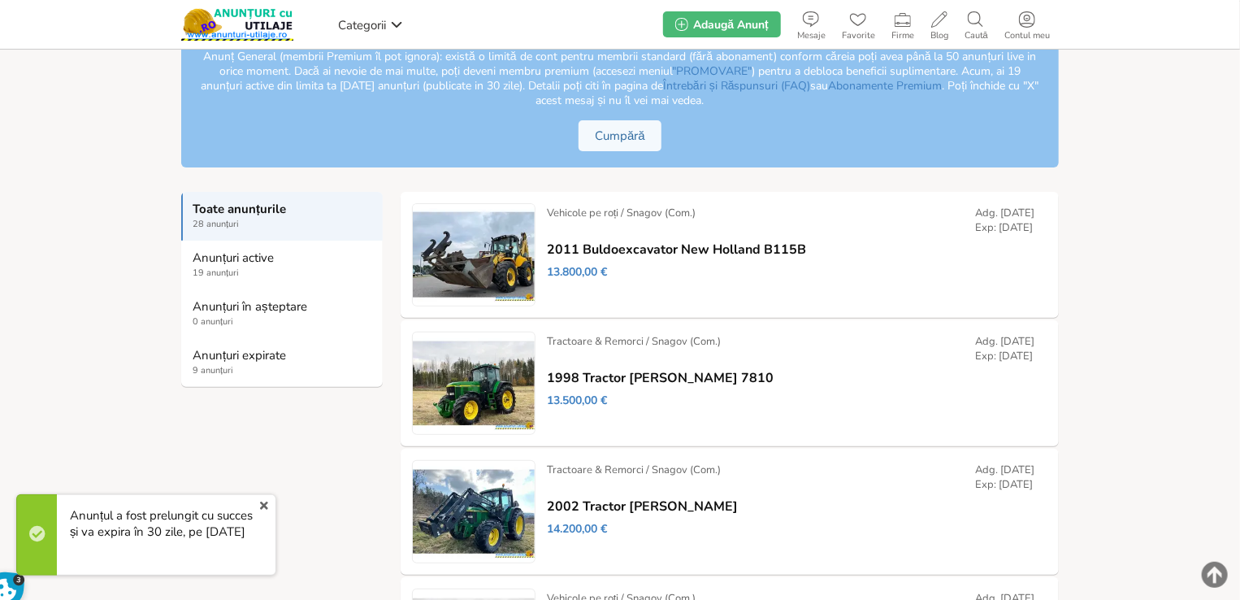
scroll to position [406, 0]
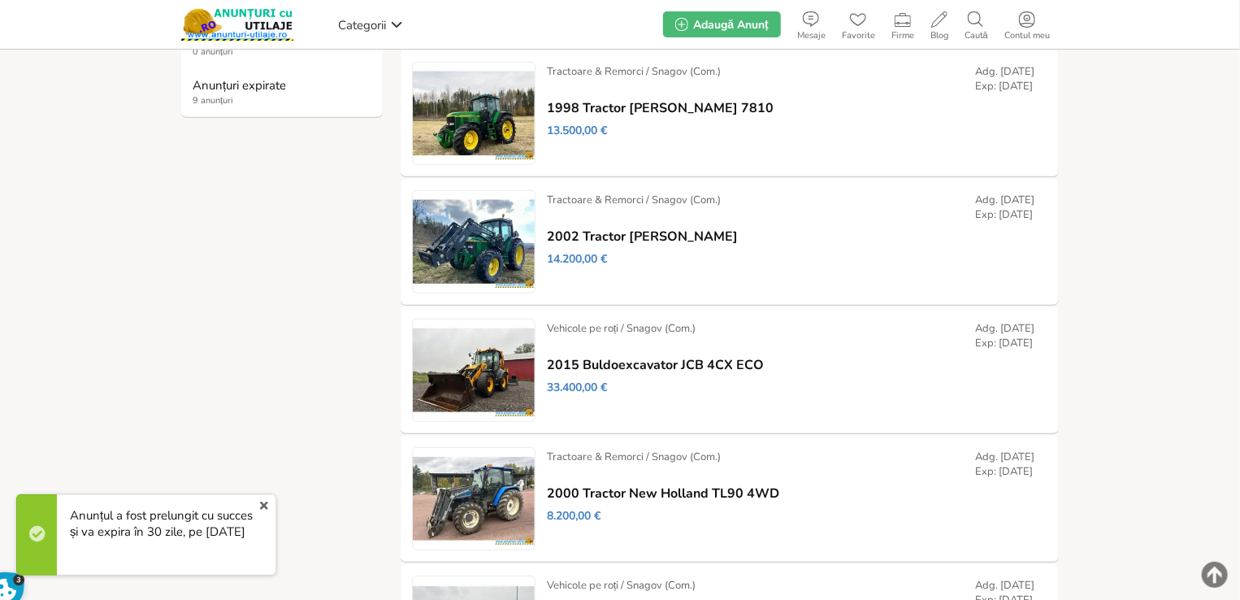
click at [263, 505] on link "x" at bounding box center [264, 506] width 21 height 20
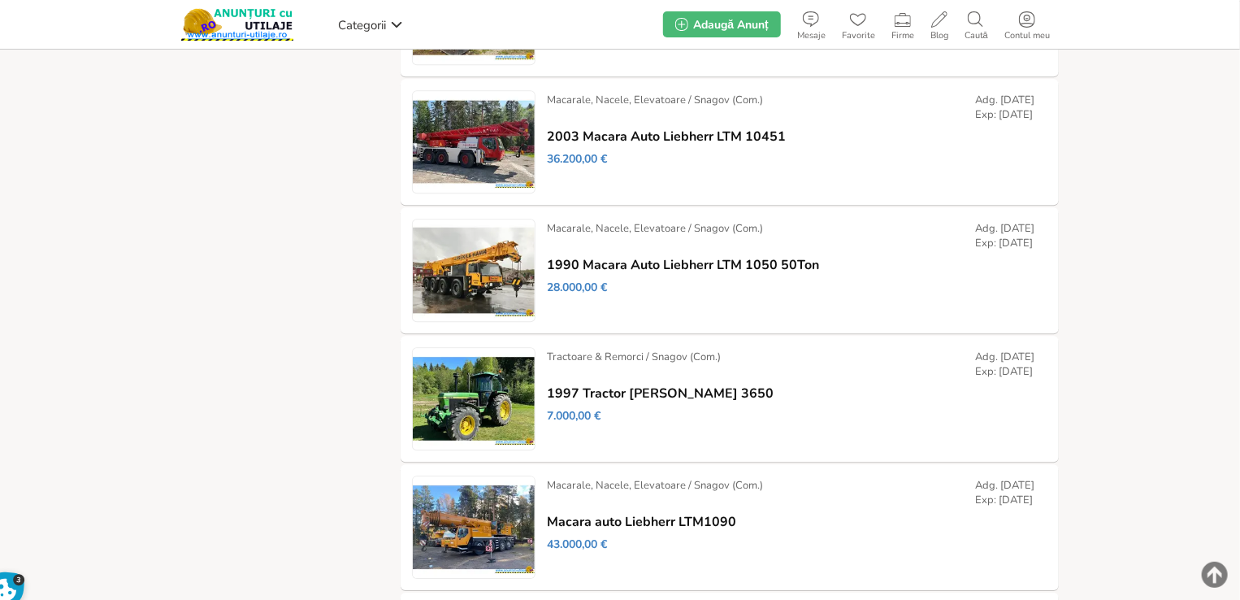
scroll to position [2573, 0]
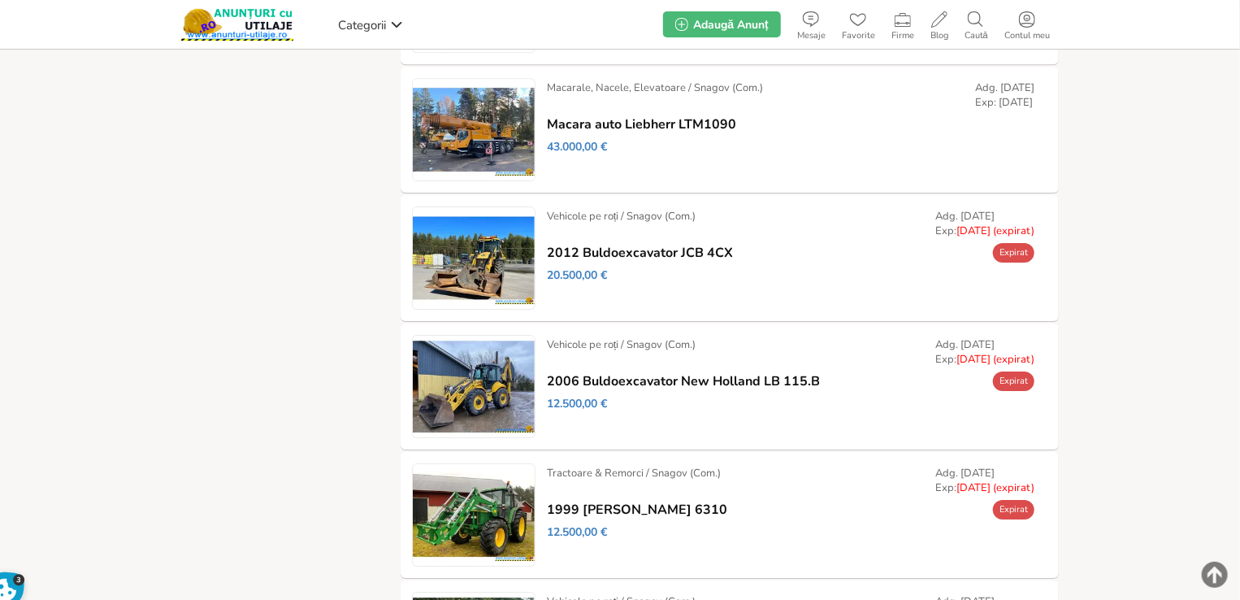
click at [0, 0] on link "Prelungește" at bounding box center [0, 0] width 0 height 0
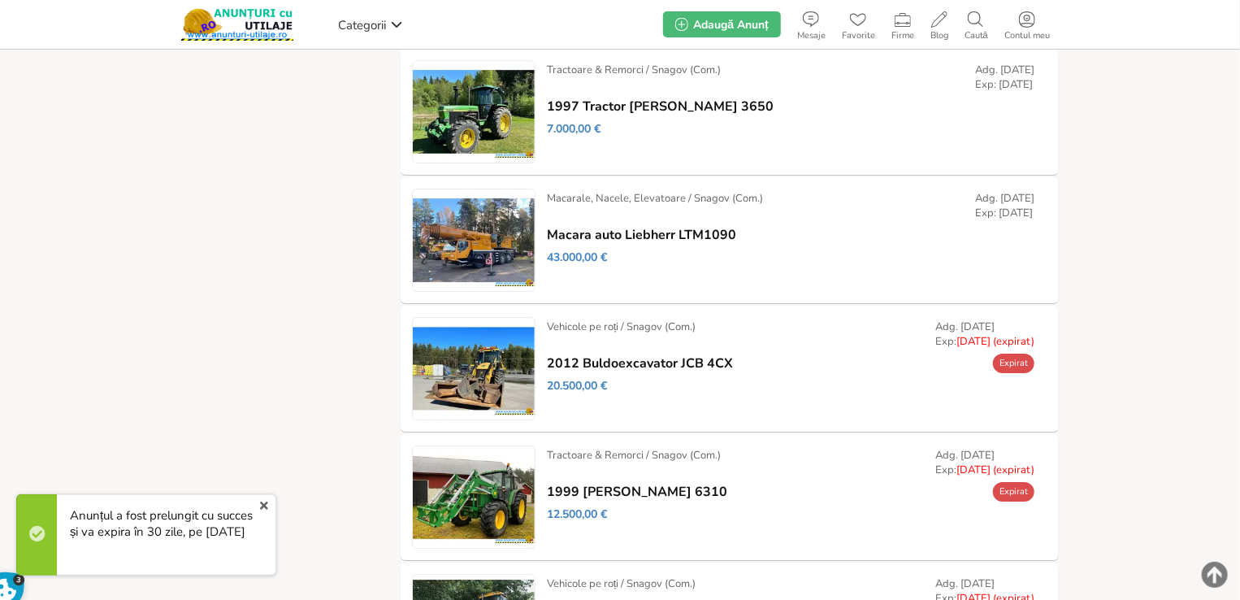
scroll to position [2582, 0]
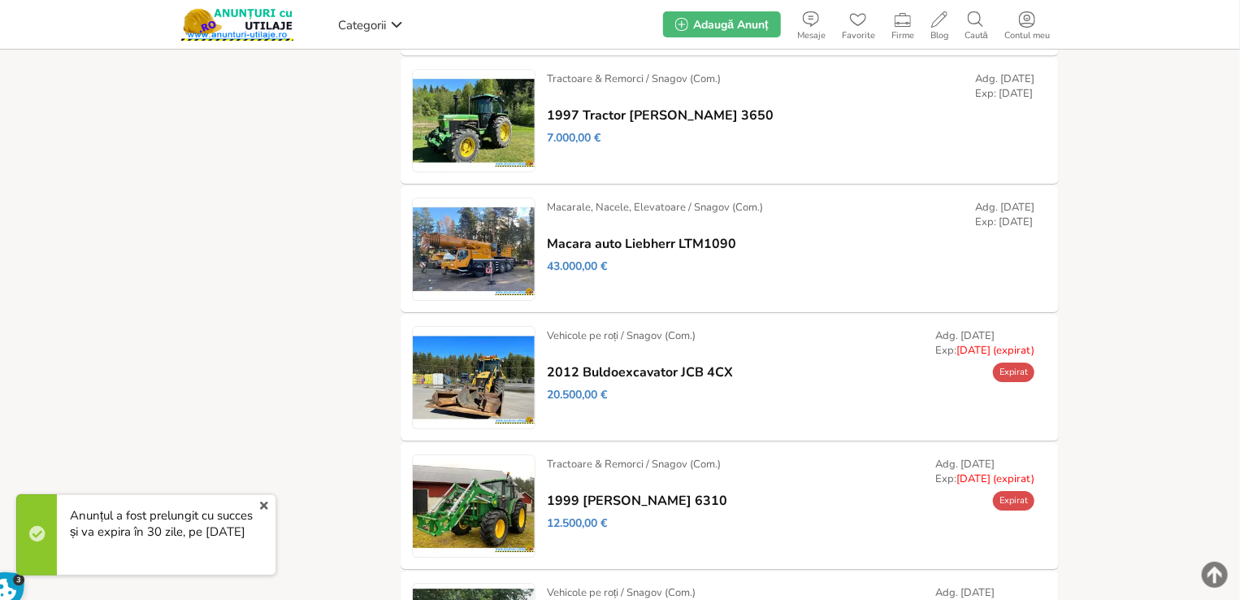
click at [0, 0] on link "Prelungește" at bounding box center [0, 0] width 0 height 0
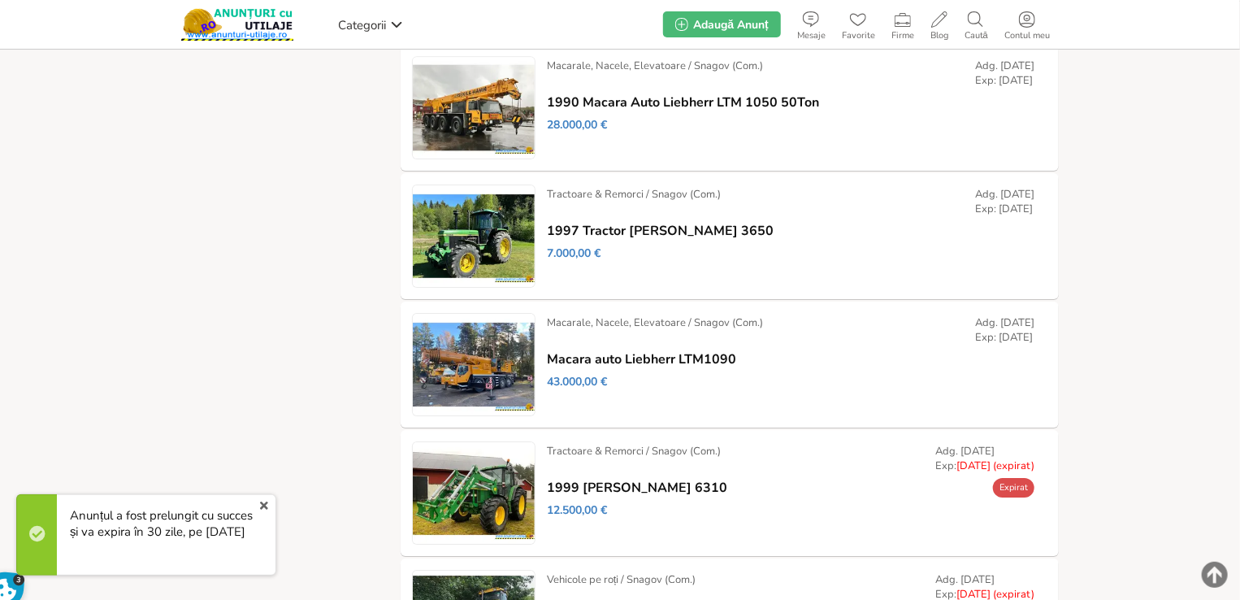
scroll to position [2619, 0]
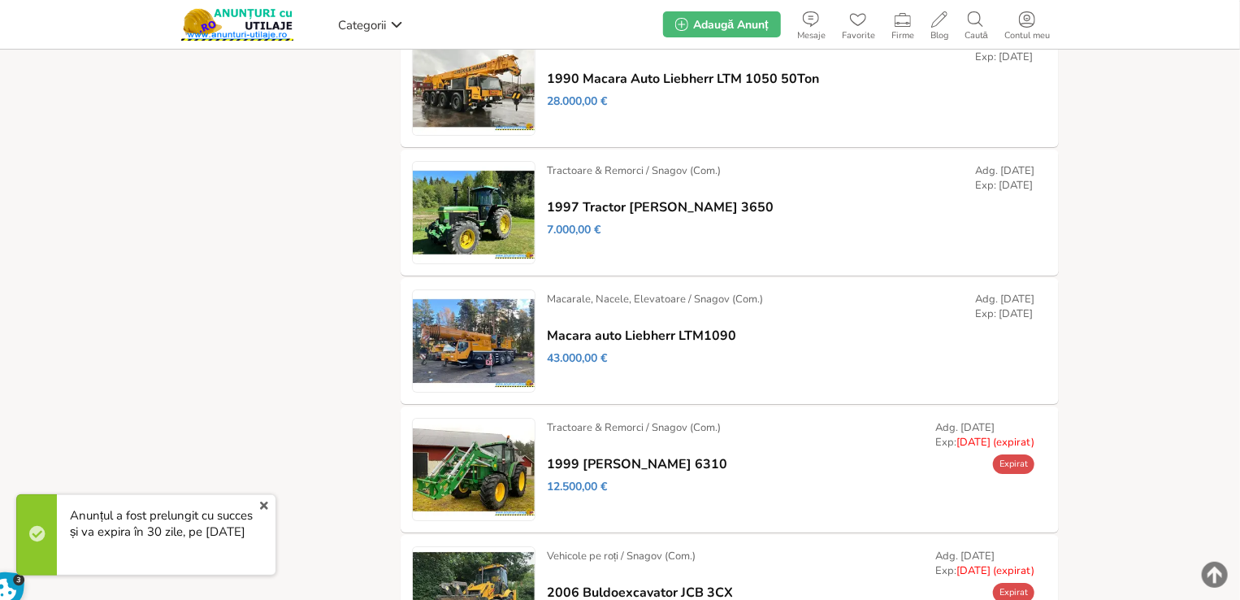
click at [0, 0] on link "Prelungește" at bounding box center [0, 0] width 0 height 0
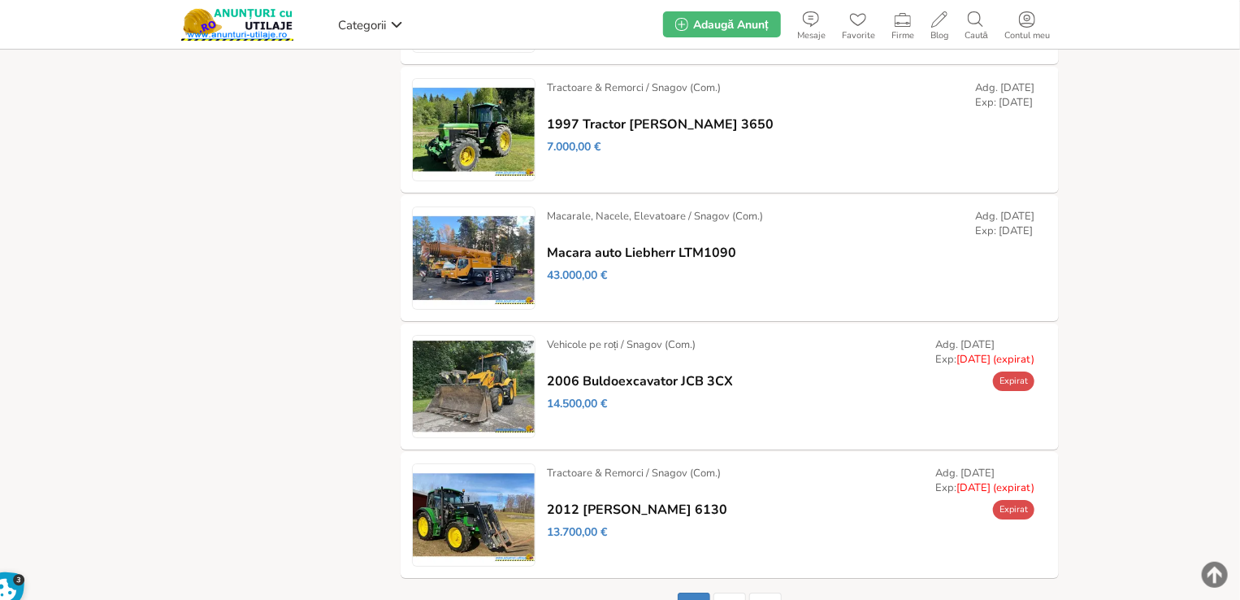
scroll to position [2916, 0]
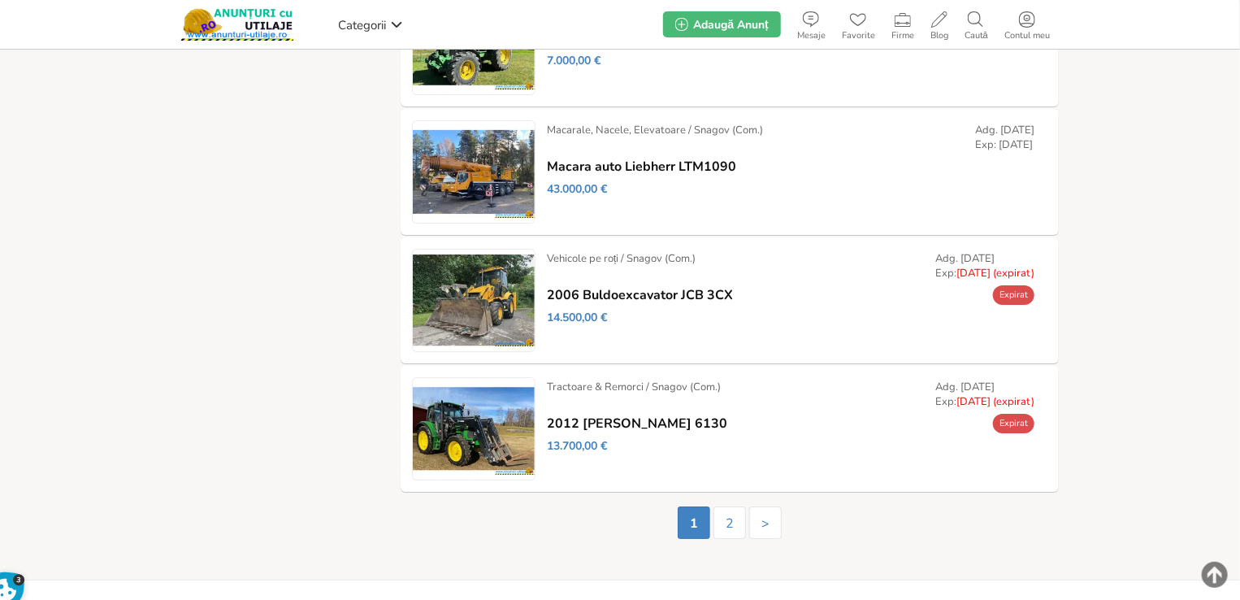
click at [0, 0] on link "Prelungește" at bounding box center [0, 0] width 0 height 0
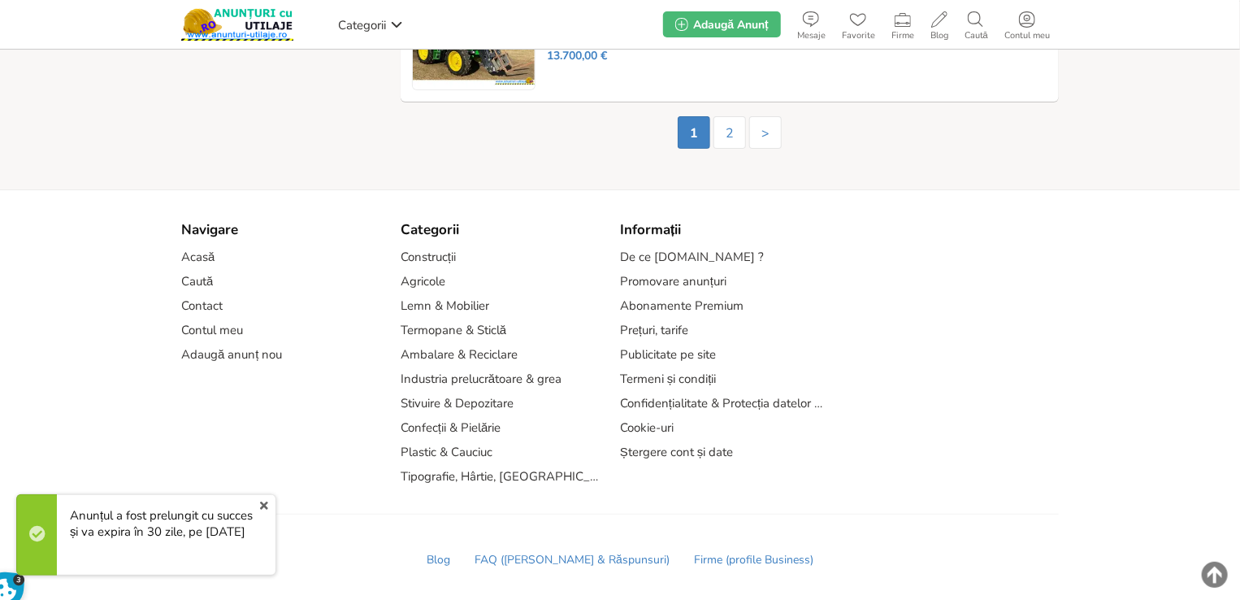
scroll to position [3074, 0]
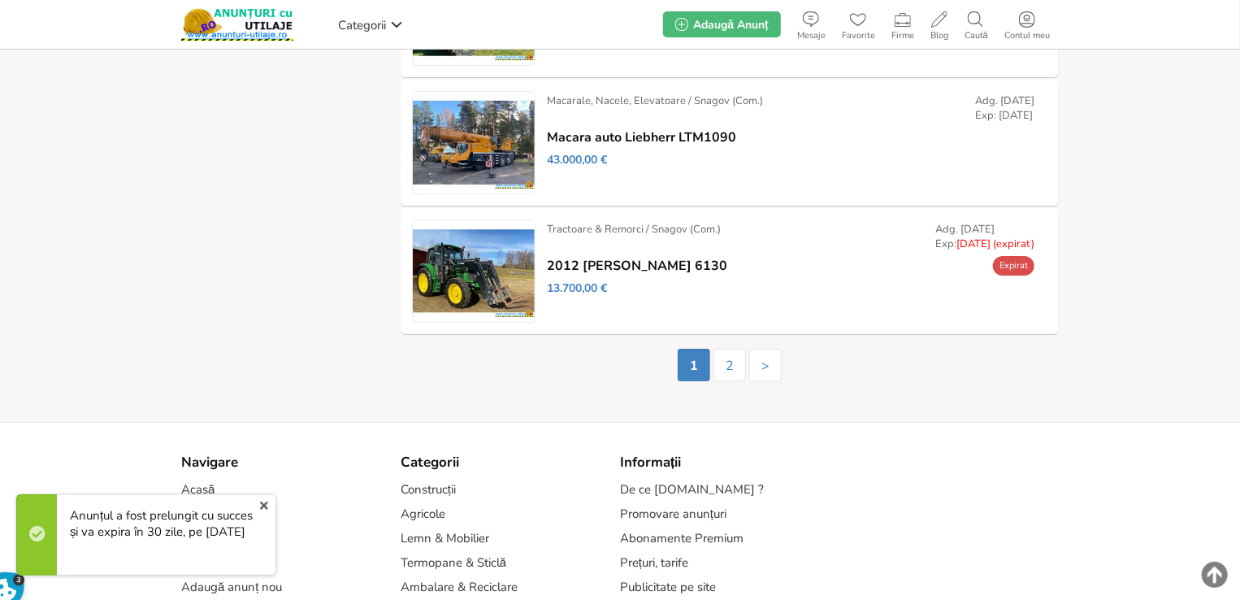
click at [0, 0] on link "Prelungește" at bounding box center [0, 0] width 0 height 0
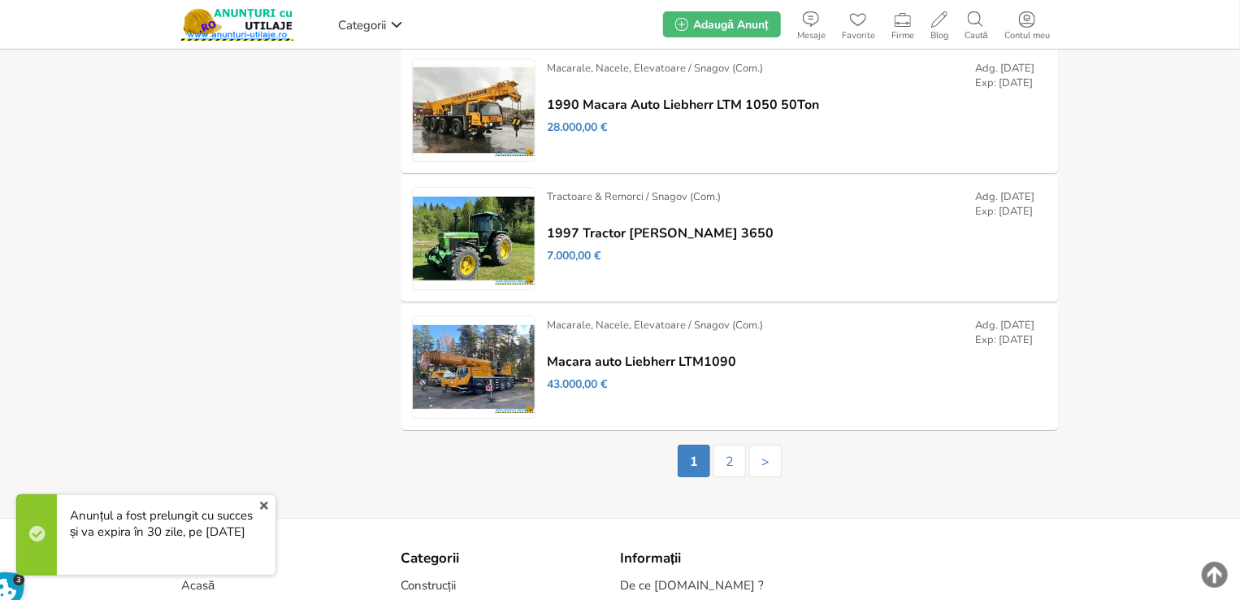
scroll to position [2986, 0]
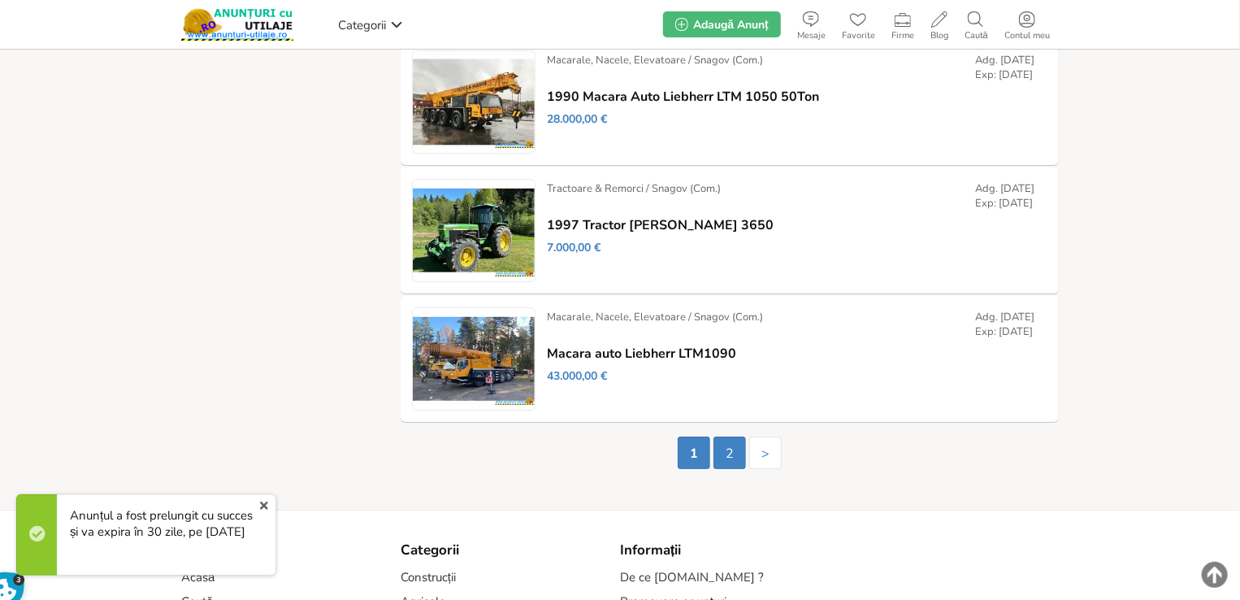
click at [728, 463] on link "2" at bounding box center [730, 452] width 33 height 33
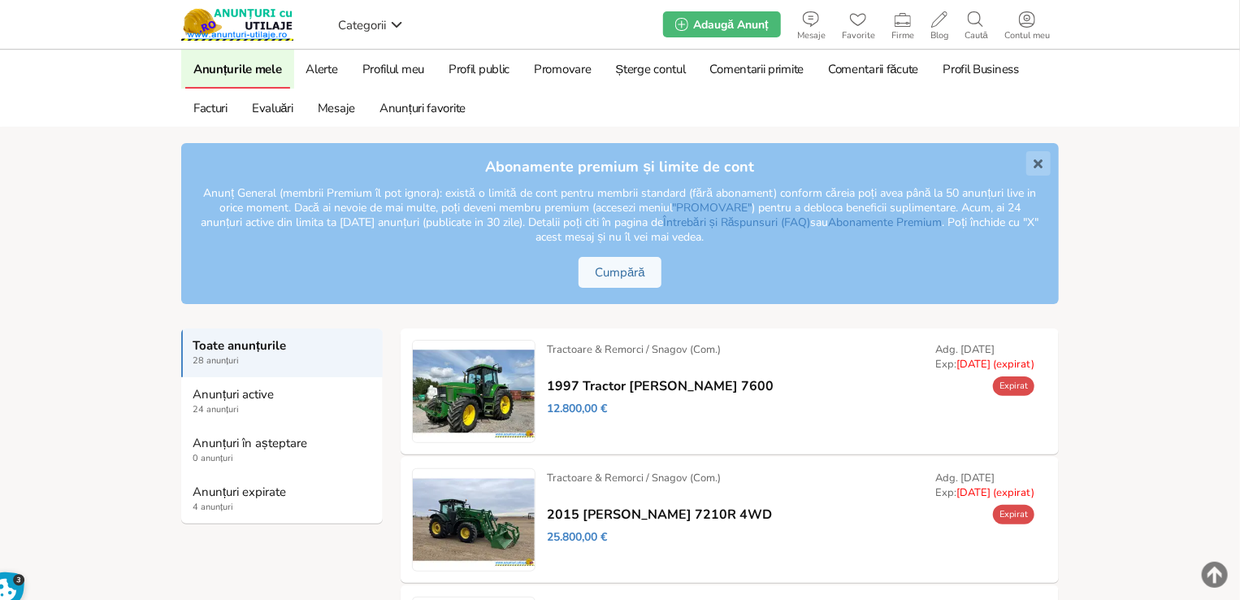
scroll to position [244, 0]
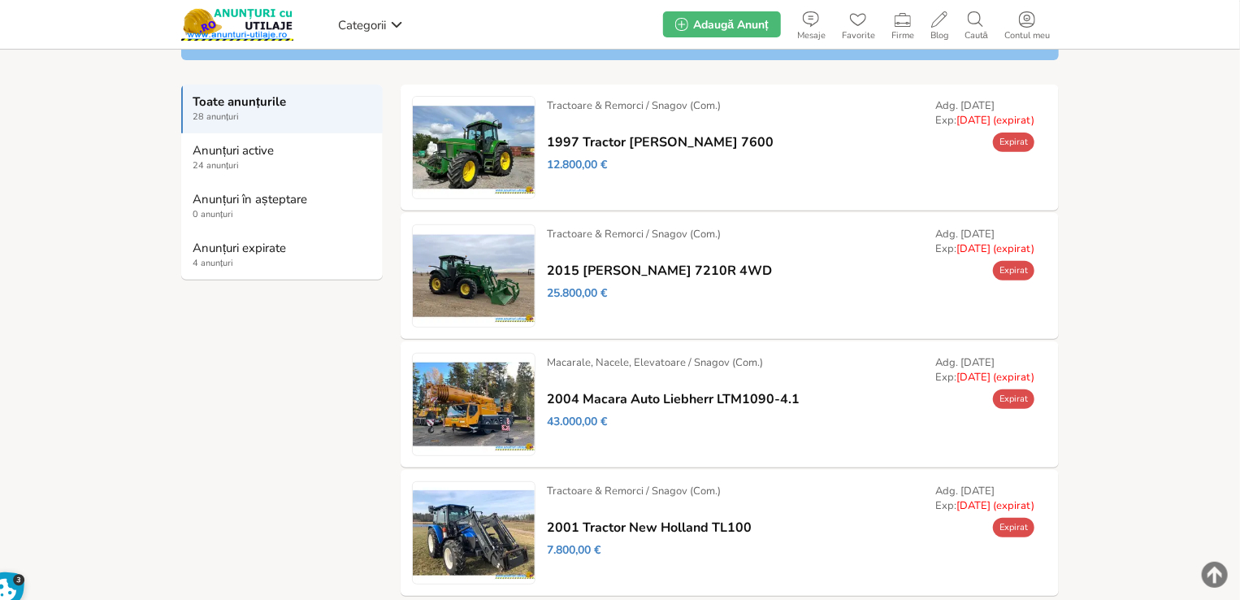
click at [0, 0] on link "Prelungește" at bounding box center [0, 0] width 0 height 0
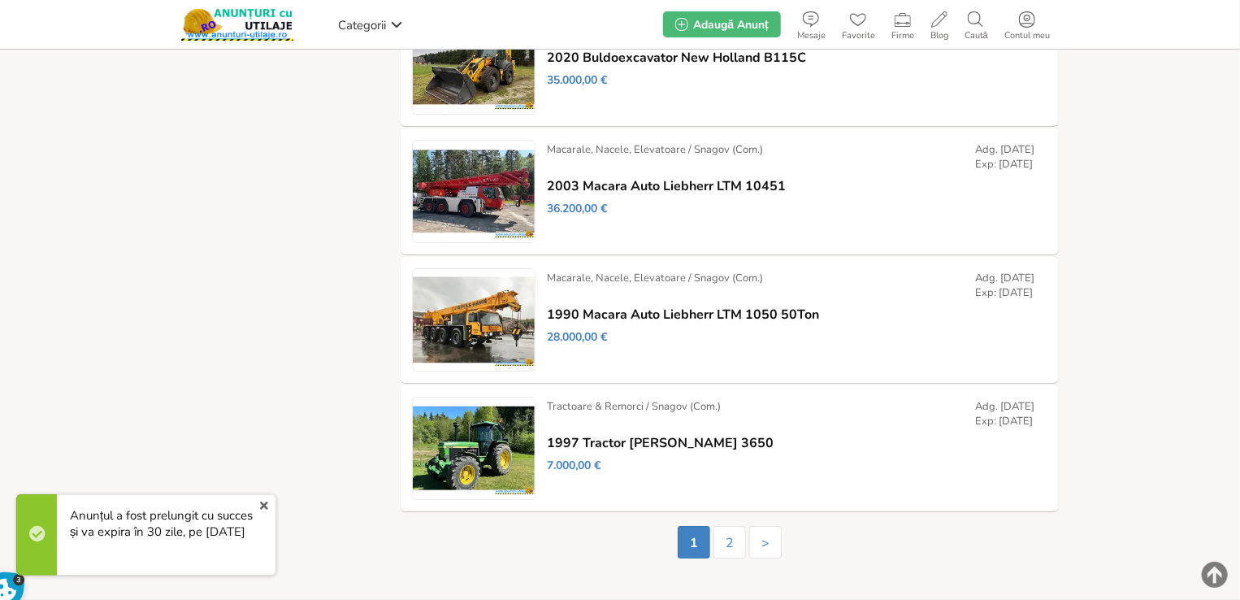
scroll to position [2992, 0]
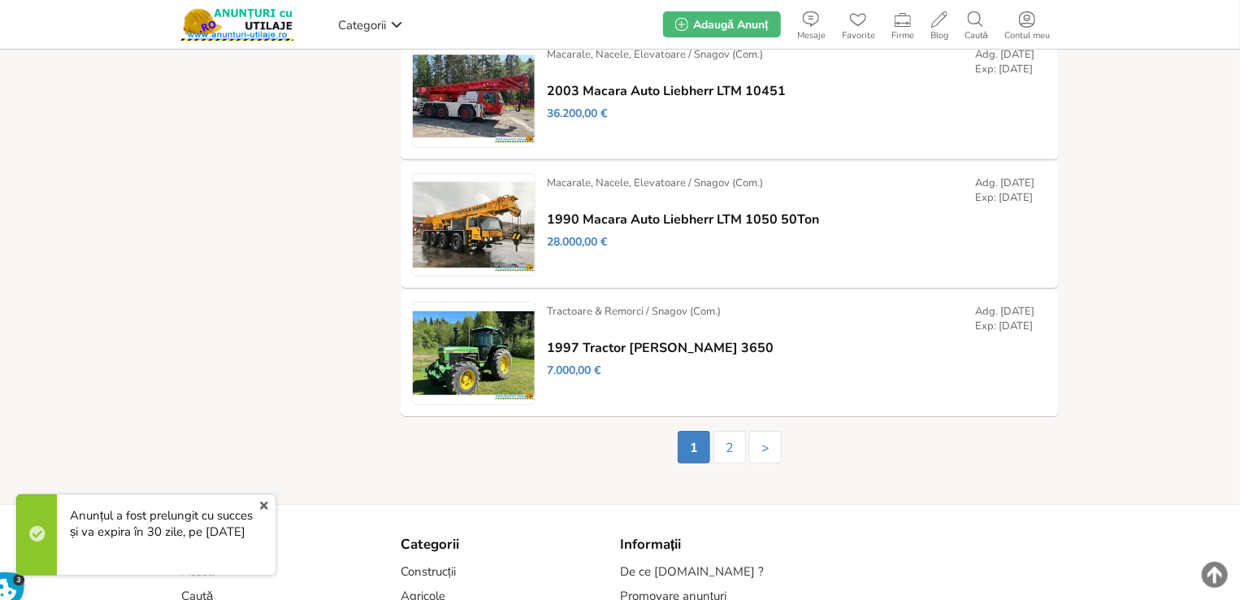
click at [740, 463] on ul "1 2 >" at bounding box center [729, 449] width 107 height 37
click at [735, 456] on link "2" at bounding box center [730, 447] width 33 height 33
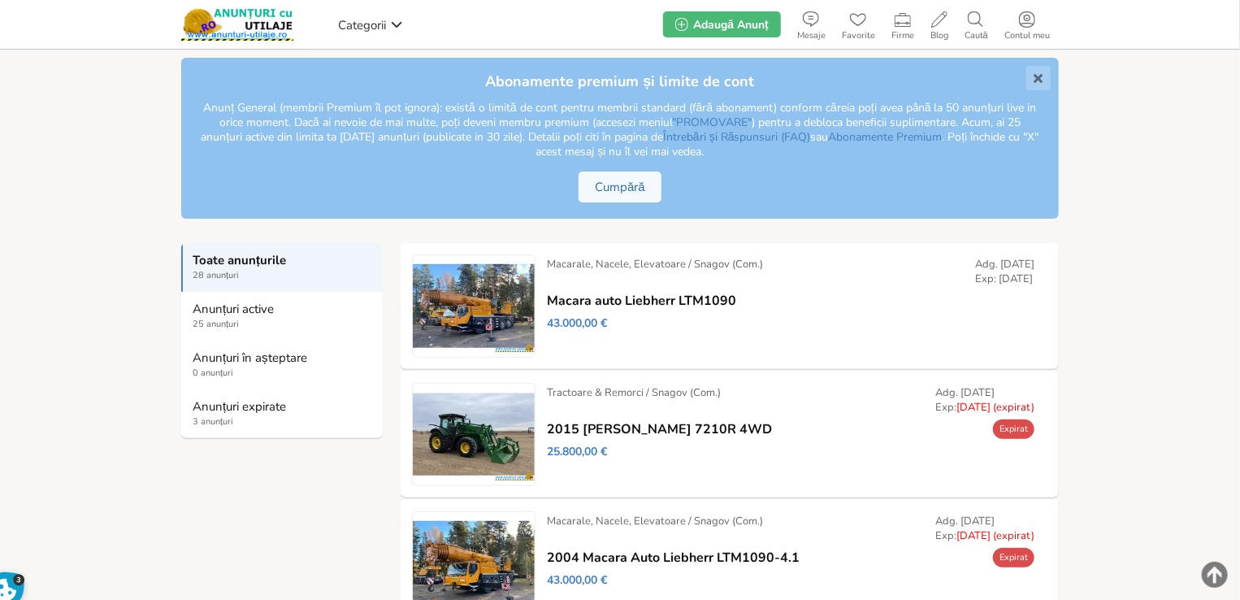
scroll to position [244, 0]
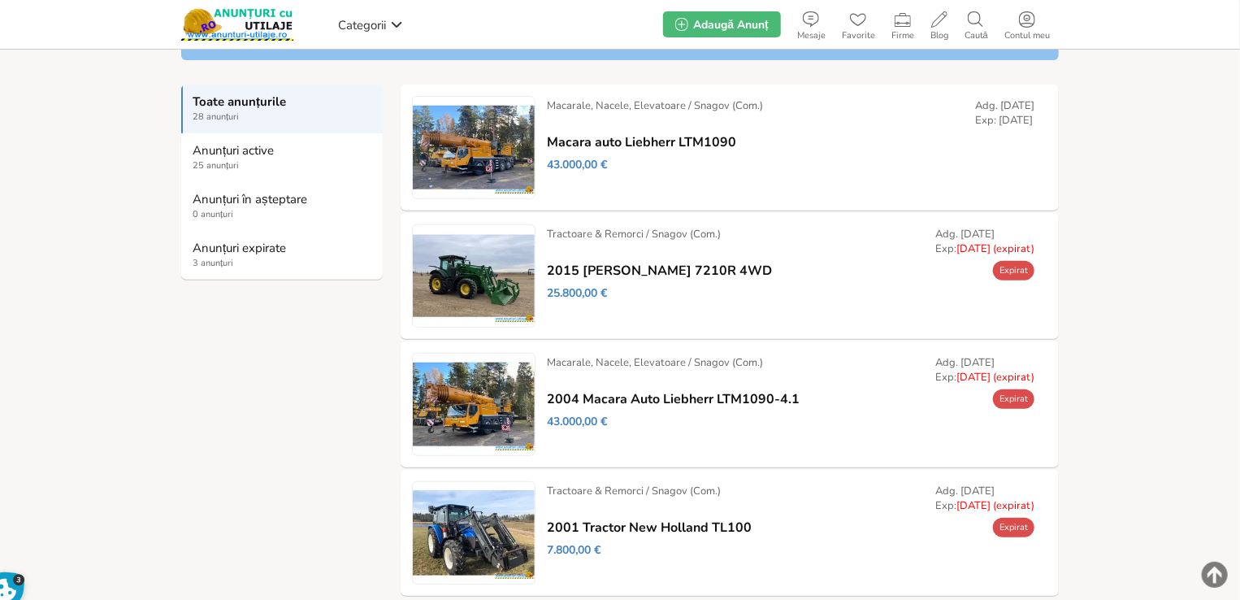
click at [0, 0] on link "Prelungește" at bounding box center [0, 0] width 0 height 0
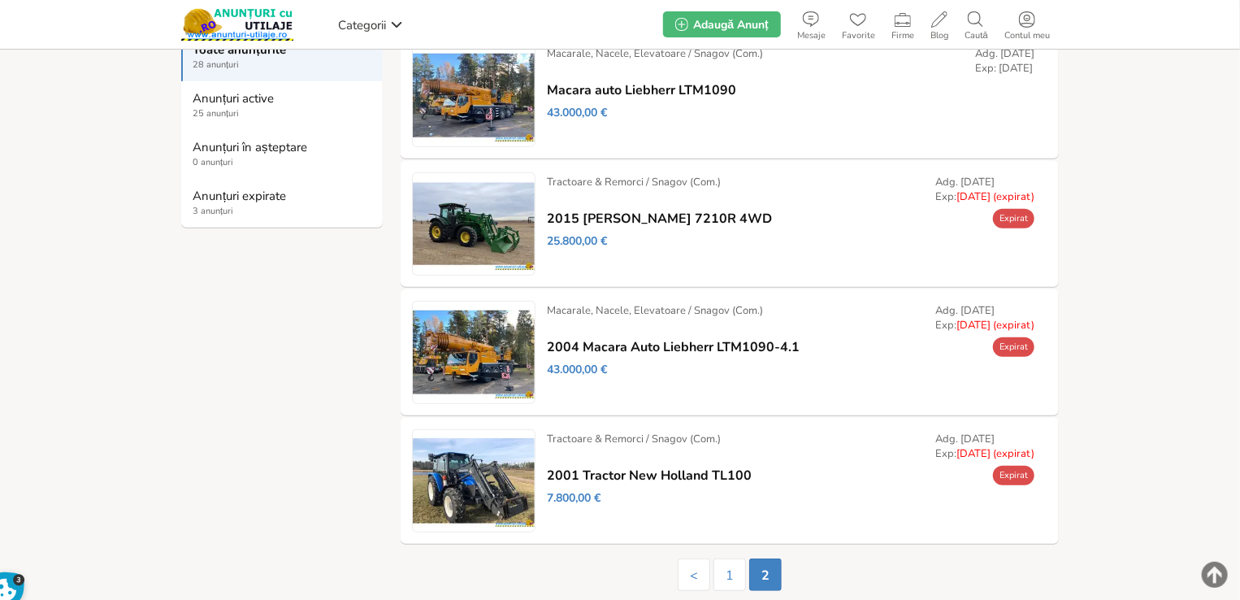
scroll to position [325, 0]
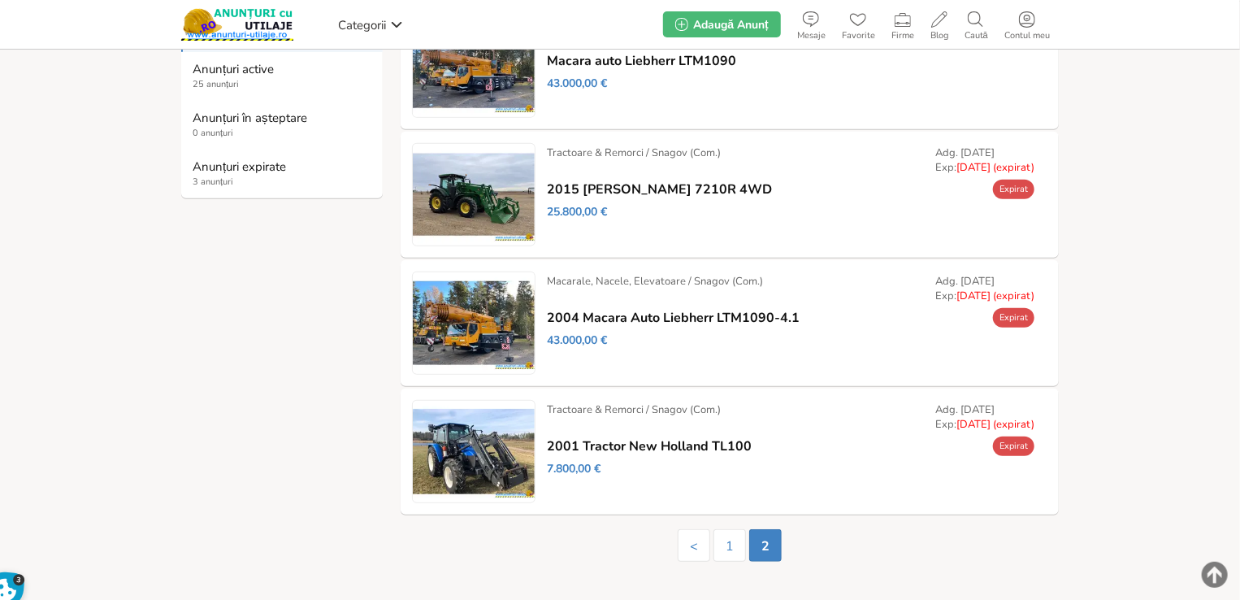
click at [0, 0] on link "Prelungește" at bounding box center [0, 0] width 0 height 0
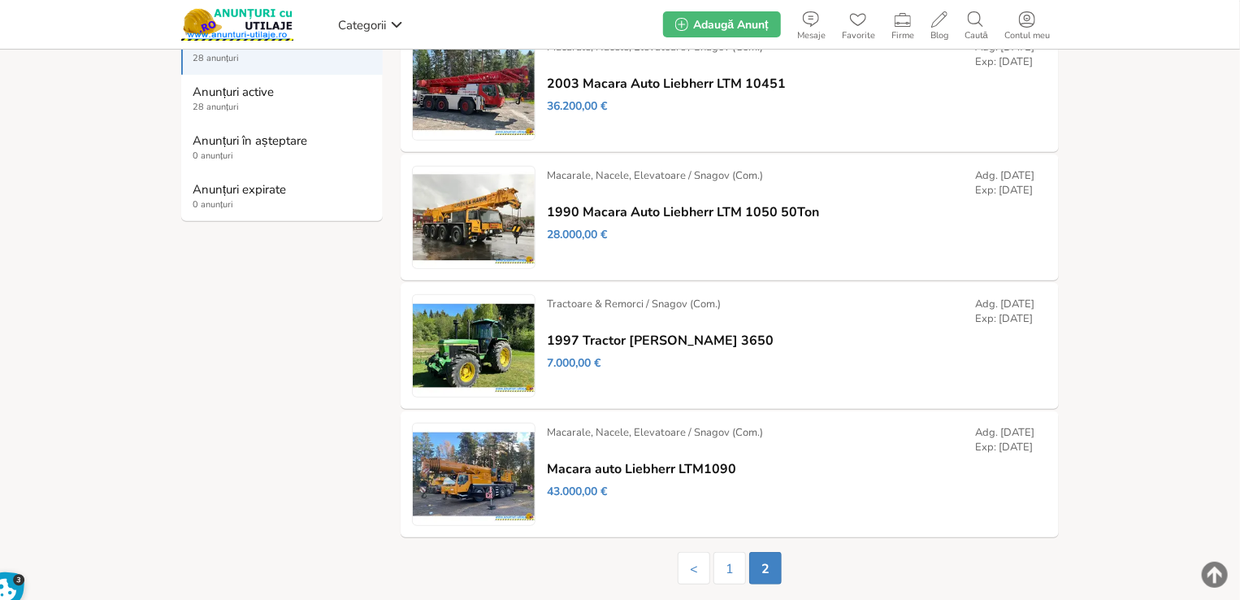
scroll to position [406, 0]
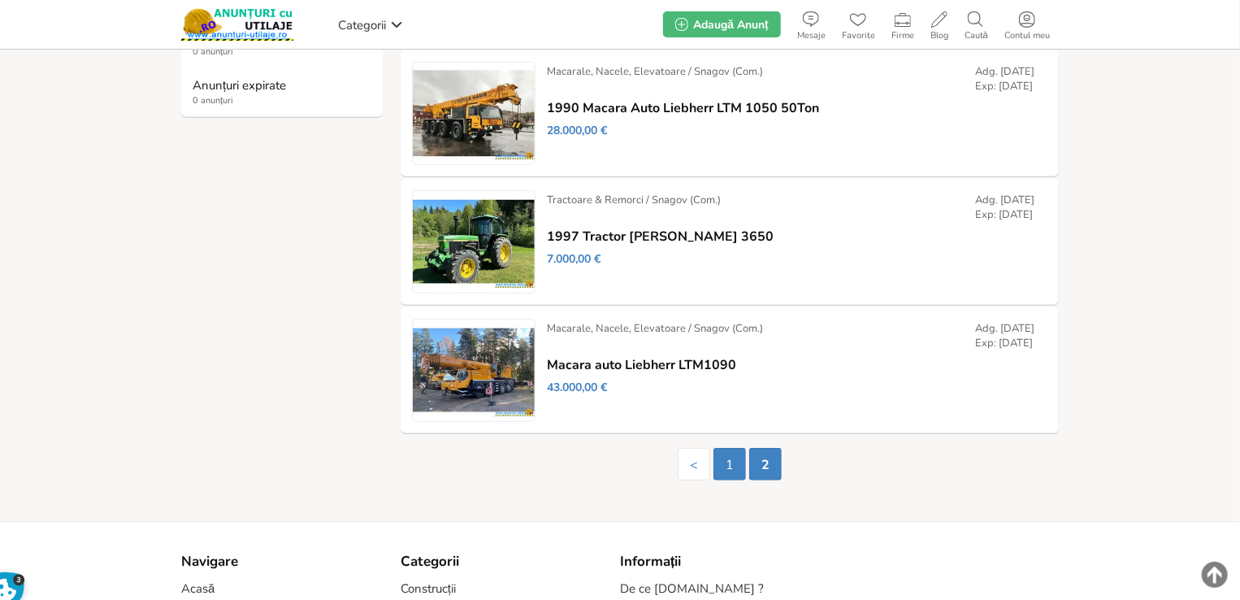
click at [739, 473] on link "1" at bounding box center [730, 464] width 33 height 33
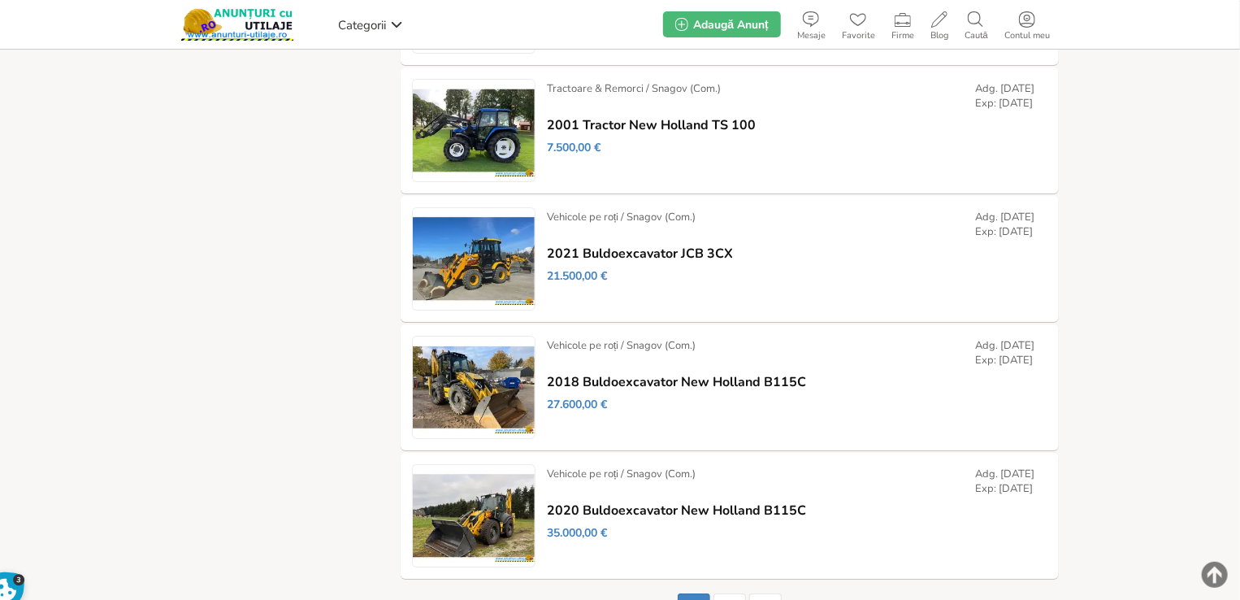
scroll to position [2825, 0]
